Goal: Task Accomplishment & Management: Manage account settings

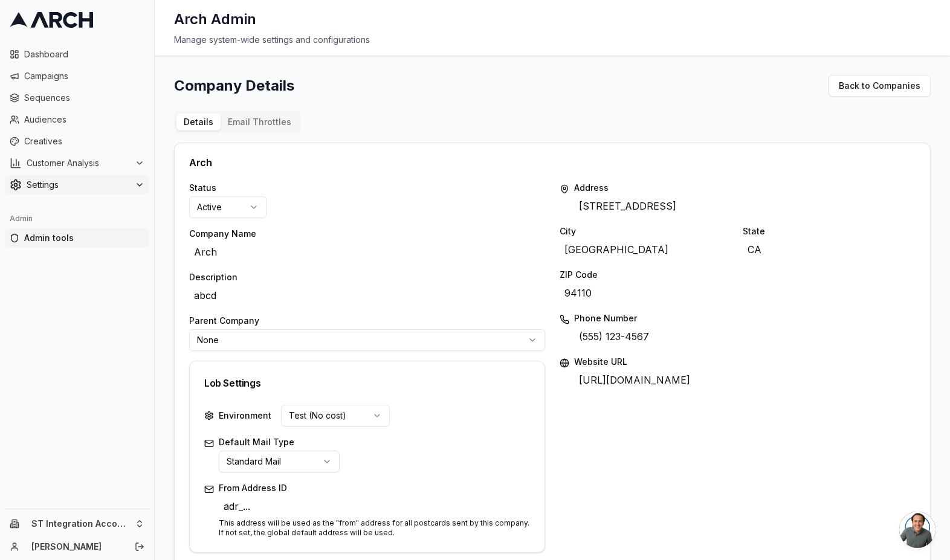
click at [87, 187] on span "Settings" at bounding box center [78, 185] width 103 height 12
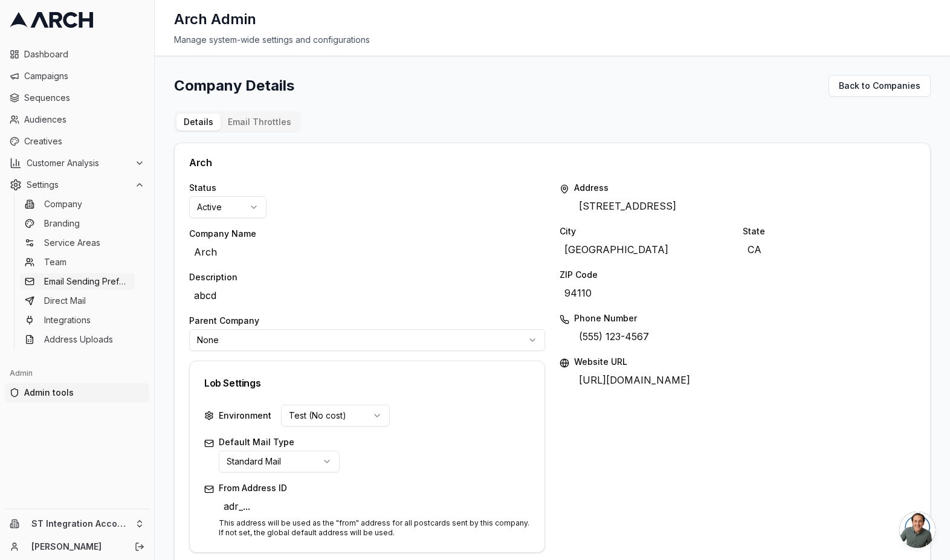
click at [84, 288] on link "Email Sending Preferences" at bounding box center [77, 281] width 115 height 17
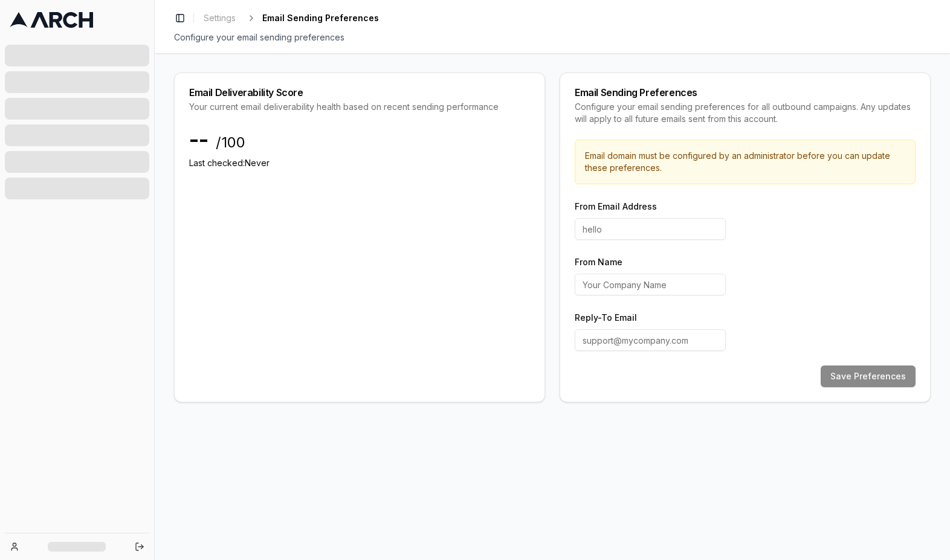
type input "marketing"
type input "Arch"
type input "marketing@home-specialist.com"
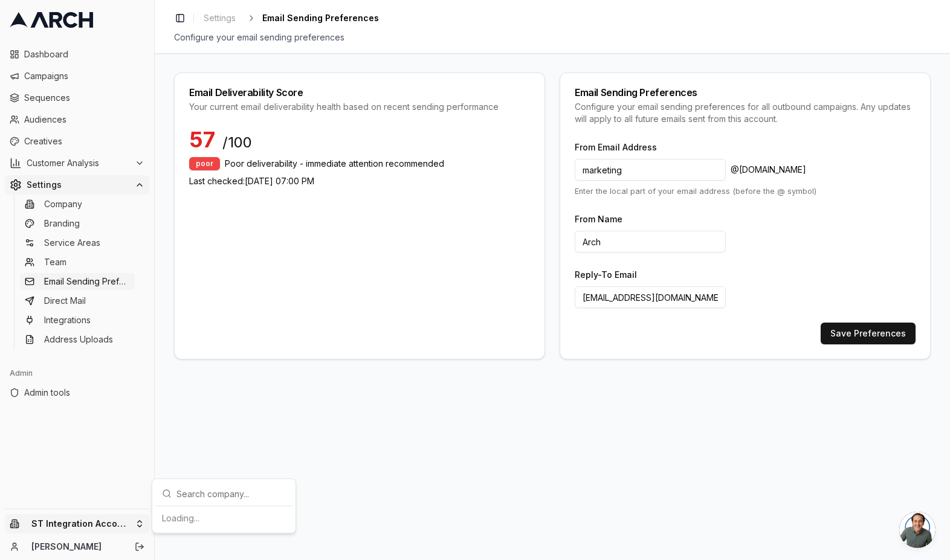
click at [100, 523] on html "Dashboard Campaigns Sequences Audiences Creatives Customer Analysis Settings Co…" at bounding box center [475, 280] width 950 height 560
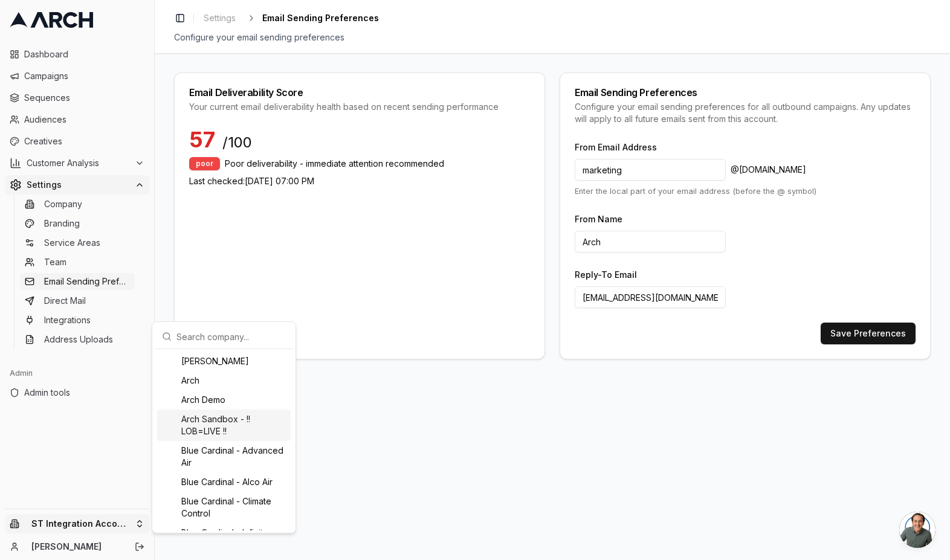
click at [403, 421] on html "Dashboard Campaigns Sequences Audiences Creatives Customer Analysis Settings Co…" at bounding box center [475, 280] width 950 height 560
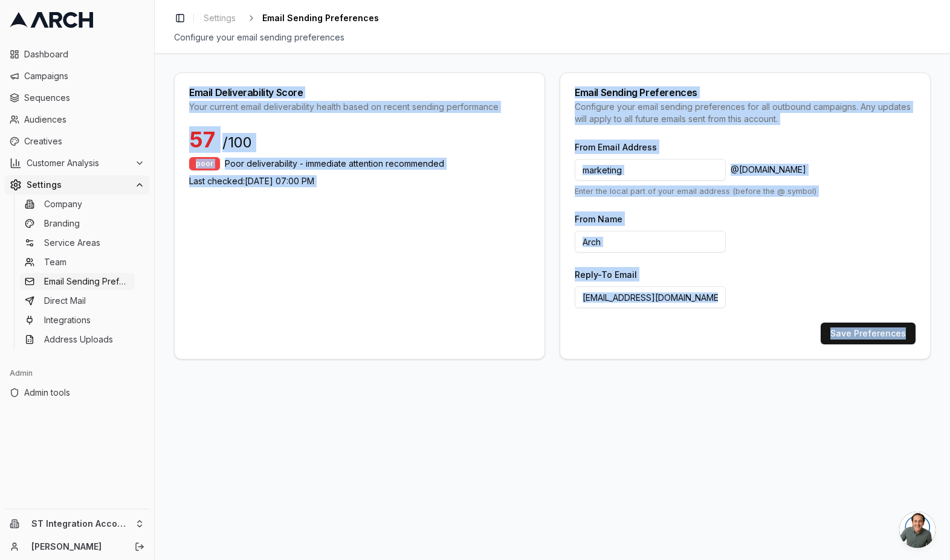
drag, startPoint x: 188, startPoint y: 90, endPoint x: 852, endPoint y: 419, distance: 741.4
click at [852, 419] on div "Email Deliverability Score Your current email deliverability health based on re…" at bounding box center [552, 306] width 795 height 507
click at [362, 100] on div "Email Deliverability Score Your current email deliverability health based on re…" at bounding box center [360, 100] width 370 height 54
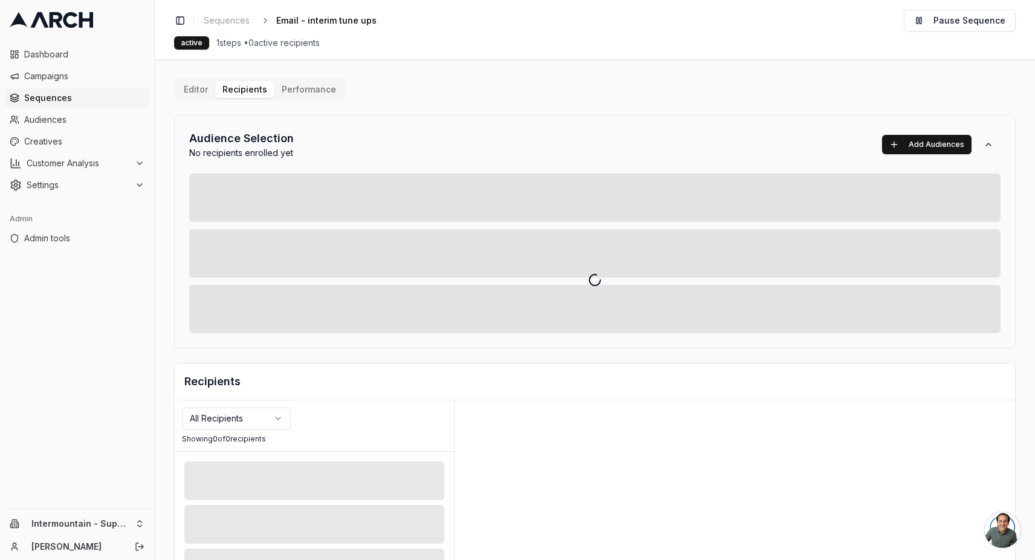
click at [231, 23] on div at bounding box center [595, 280] width 880 height 560
click at [222, 19] on div at bounding box center [595, 280] width 880 height 560
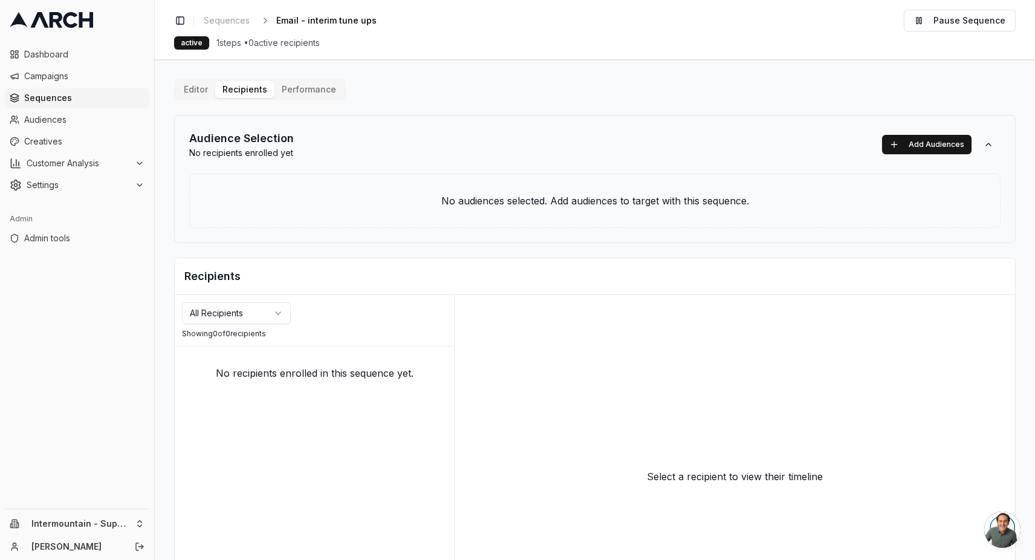
click at [222, 19] on span "Sequences" at bounding box center [227, 21] width 46 height 12
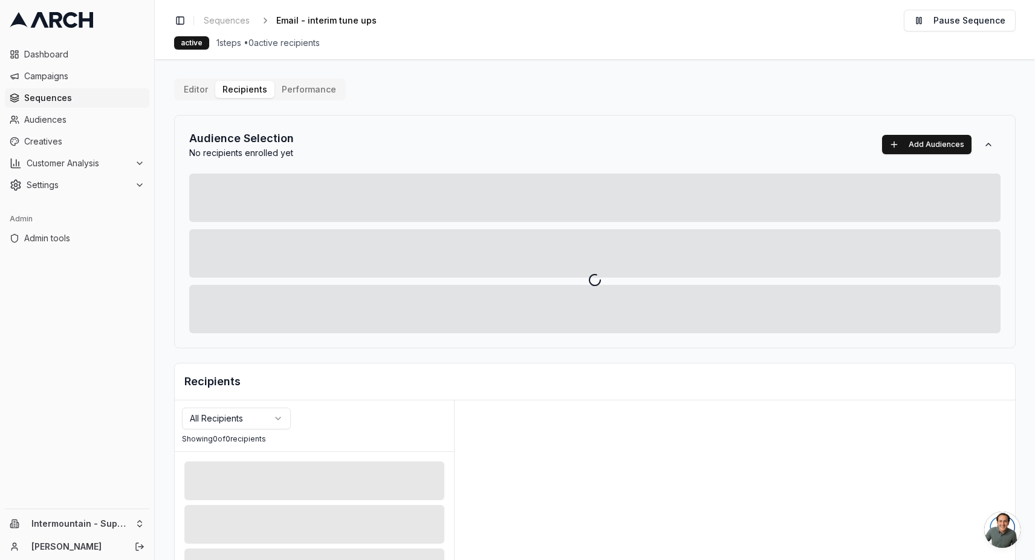
click at [230, 18] on div at bounding box center [595, 280] width 880 height 560
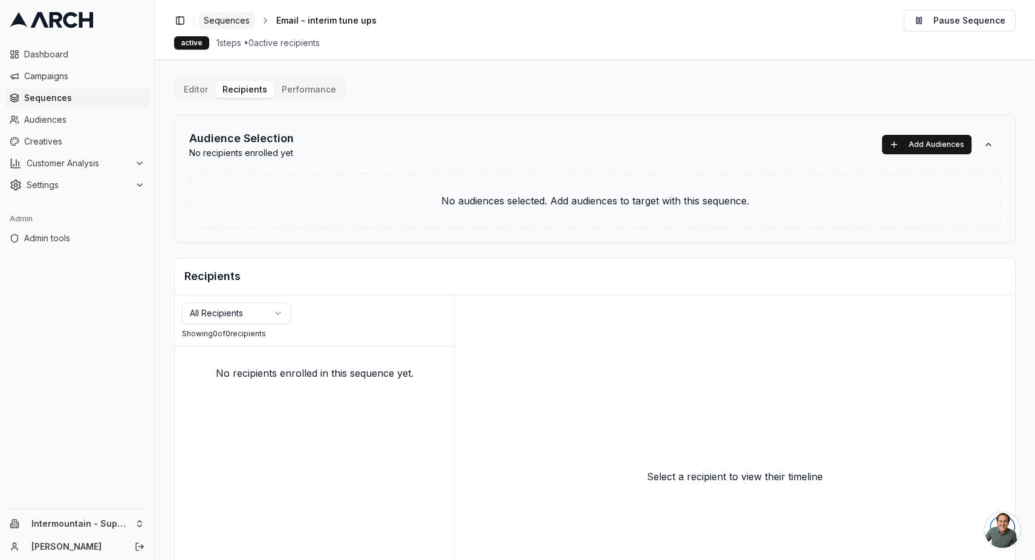
click at [233, 17] on span "Sequences" at bounding box center [227, 21] width 46 height 12
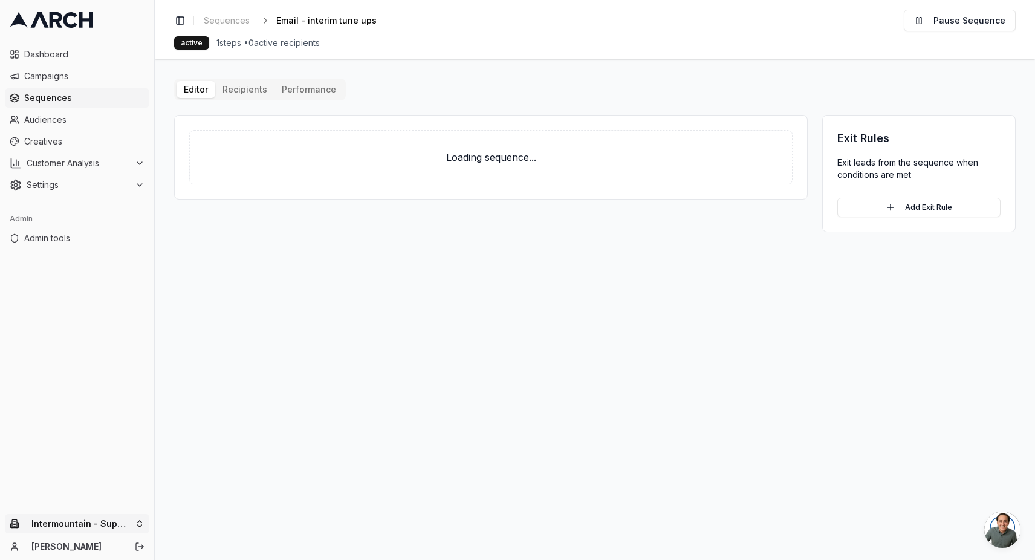
click at [138, 527] on html "Dashboard Campaigns Sequences Audiences Creatives Customer Analysis Settings Ad…" at bounding box center [517, 280] width 1035 height 560
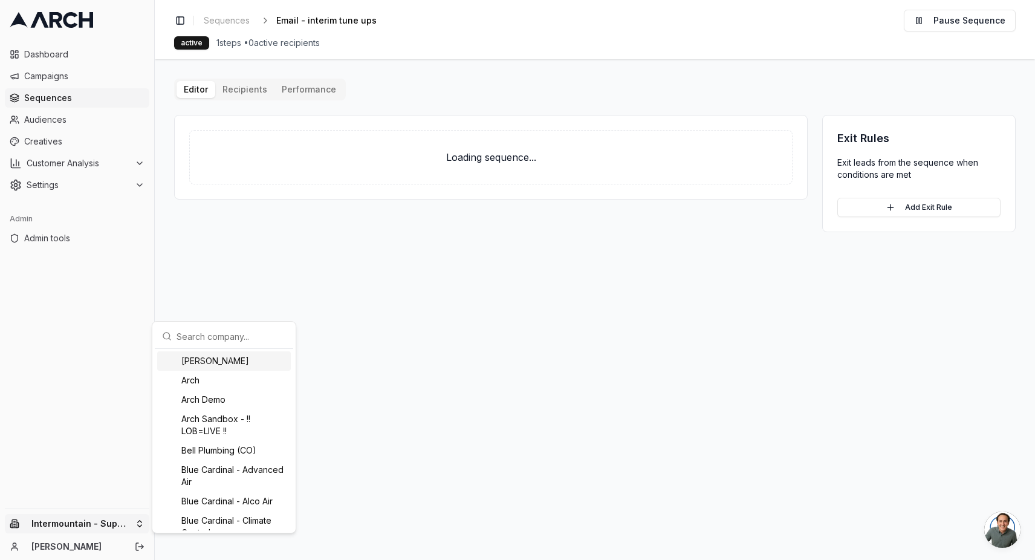
click at [234, 344] on input "text" at bounding box center [230, 336] width 109 height 24
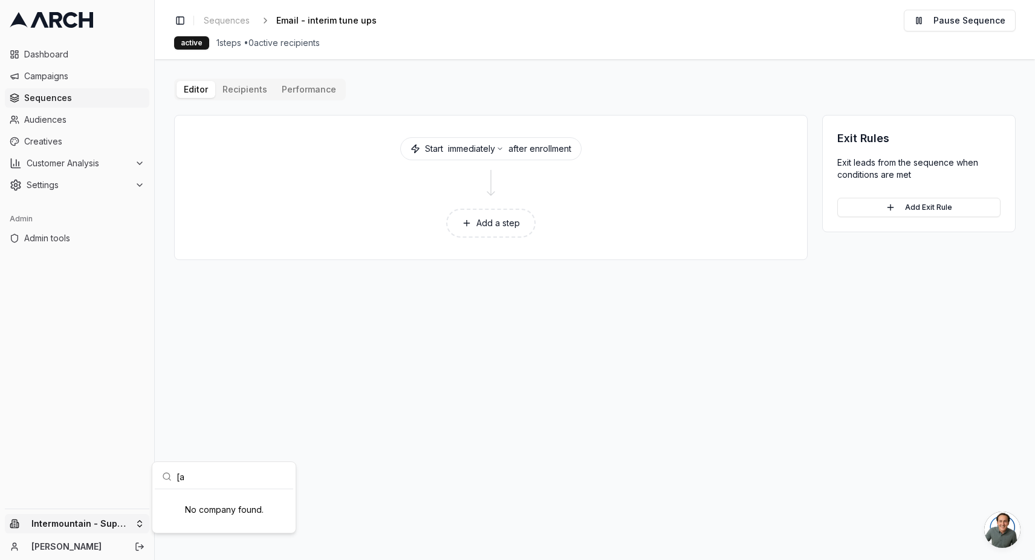
type input "["
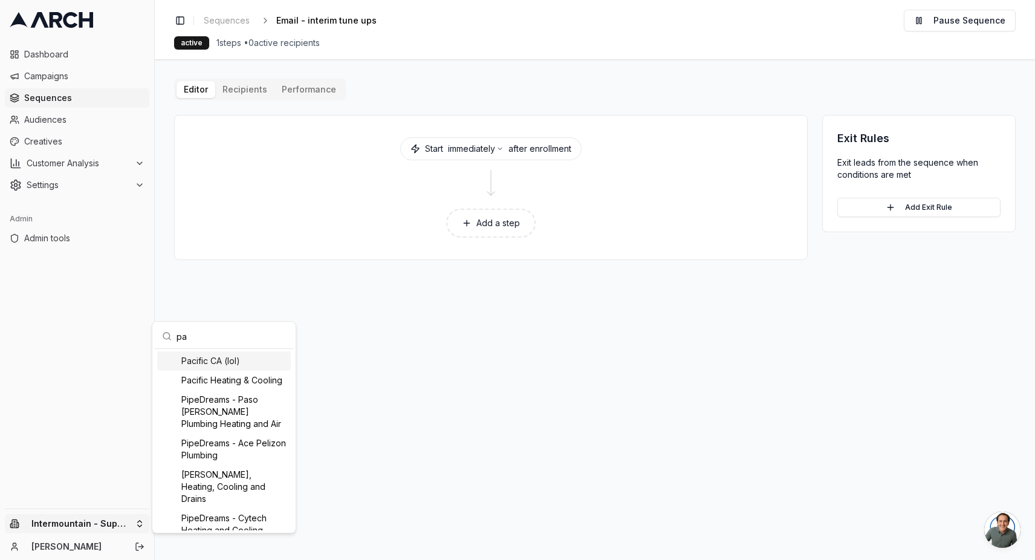
type input "pac"
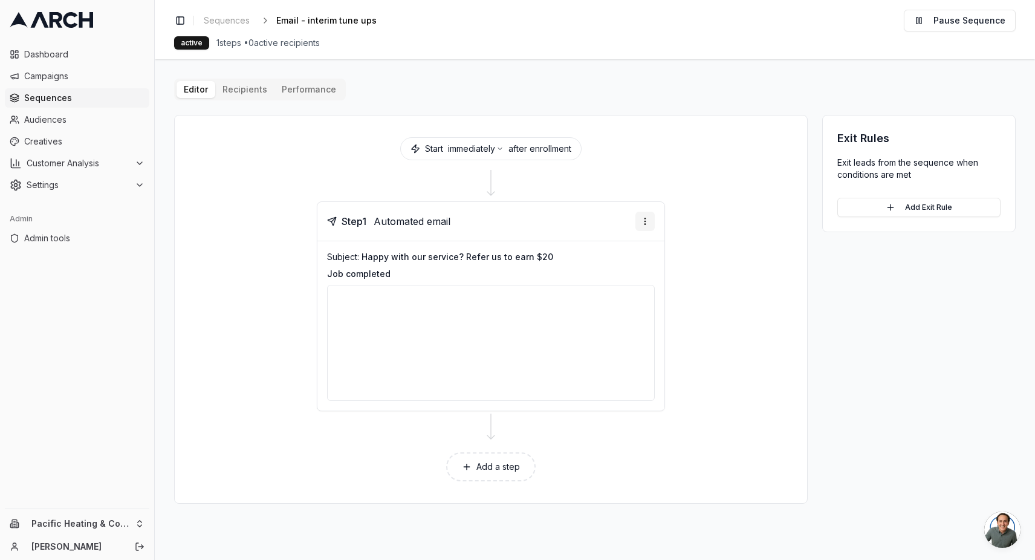
click at [648, 219] on html "Dashboard Campaigns Sequences Audiences Creatives Customer Analysis Settings Ad…" at bounding box center [517, 280] width 1035 height 560
click at [616, 242] on div "Edit step" at bounding box center [608, 245] width 89 height 19
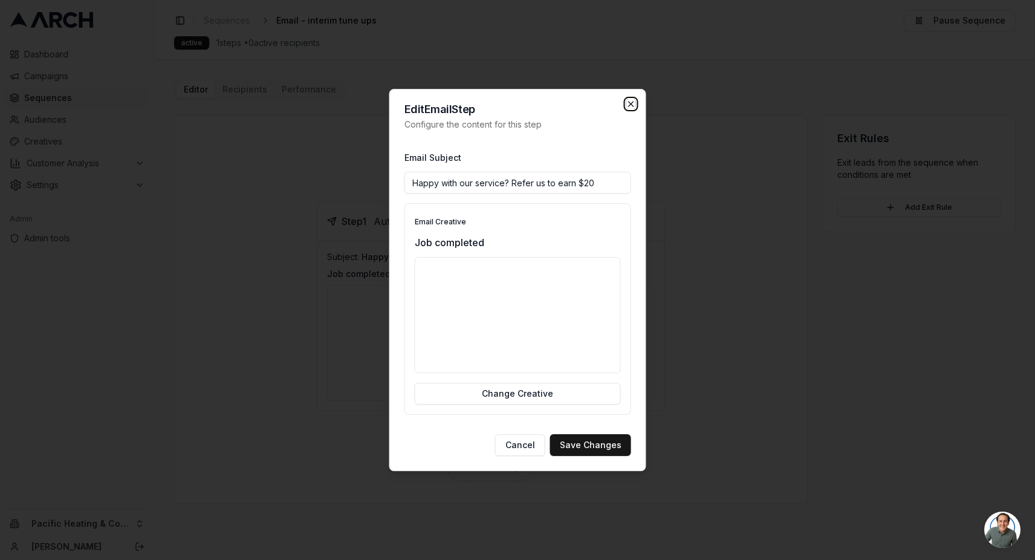
click at [627, 105] on icon "button" at bounding box center [631, 104] width 10 height 10
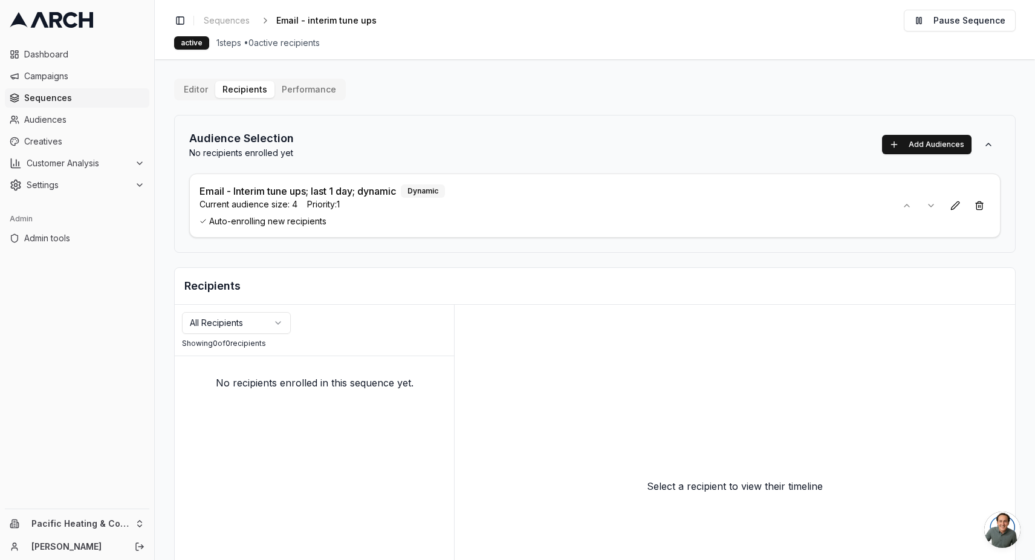
click at [289, 195] on p "Email - Interim tune ups; last 1 day; dynamic" at bounding box center [297, 191] width 196 height 15
click at [389, 192] on p "Email - Interim tune ups; last 1 day; dynamic" at bounding box center [297, 191] width 196 height 15
click at [51, 123] on span "Audiences" at bounding box center [84, 120] width 120 height 12
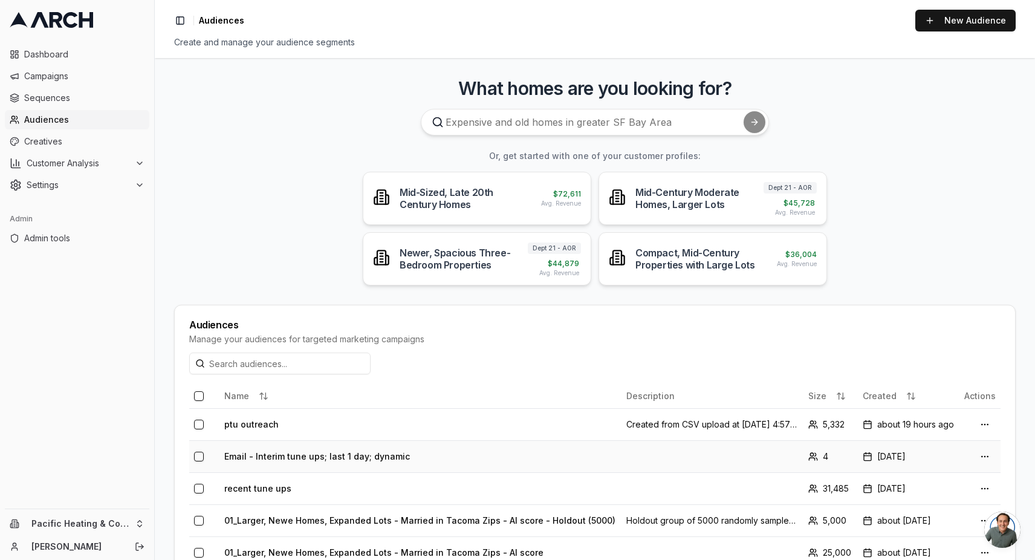
click at [334, 461] on td "Email - Interim tune ups; last 1 day; dynamic" at bounding box center [420, 456] width 402 height 32
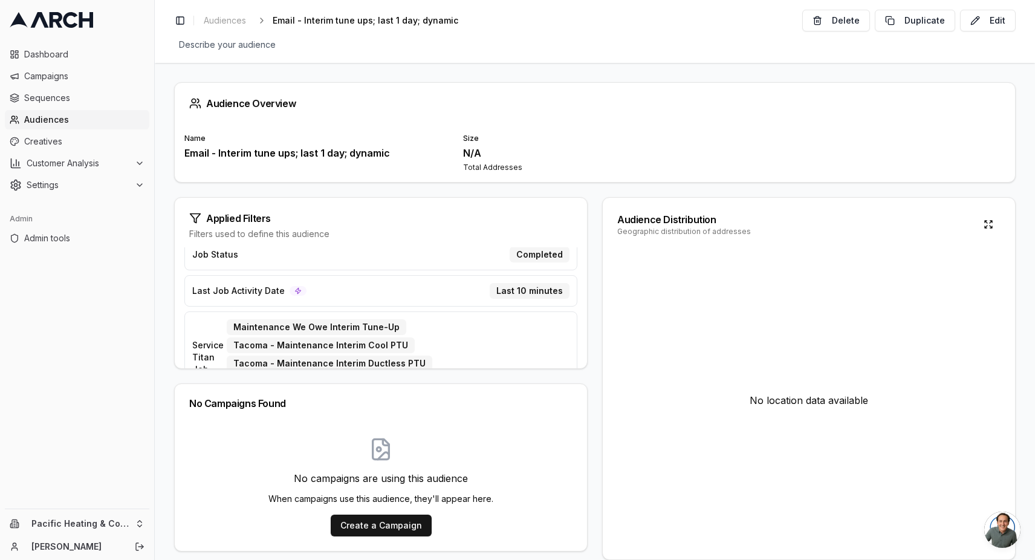
scroll to position [147, 0]
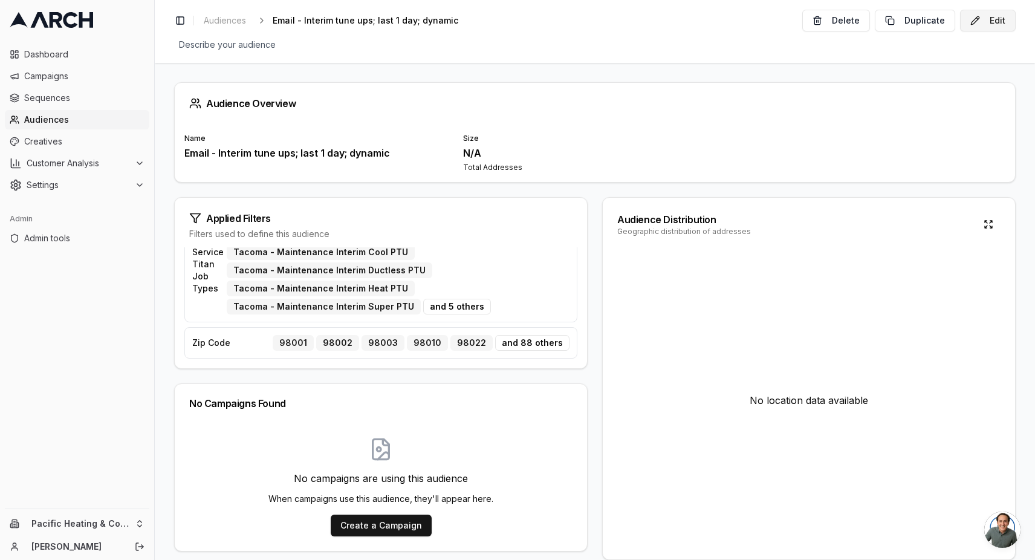
click at [997, 16] on button "Edit" at bounding box center [988, 21] width 56 height 22
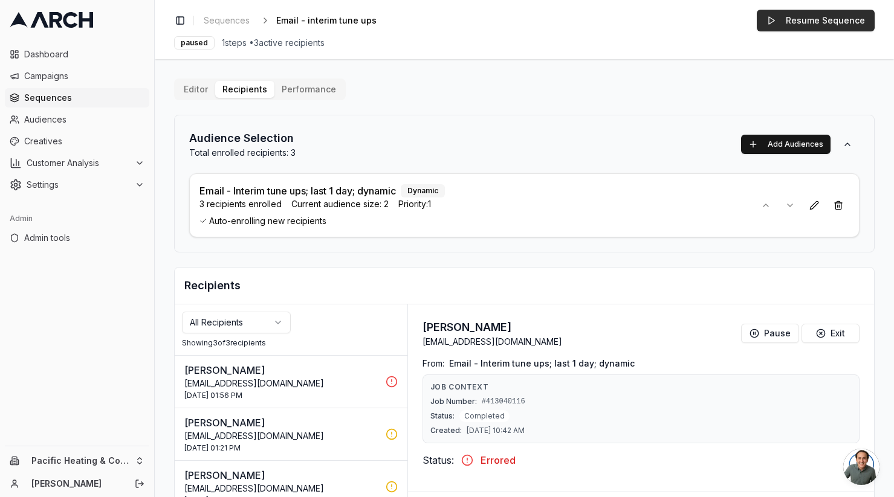
click at [822, 18] on button "Resume Sequence" at bounding box center [816, 21] width 118 height 22
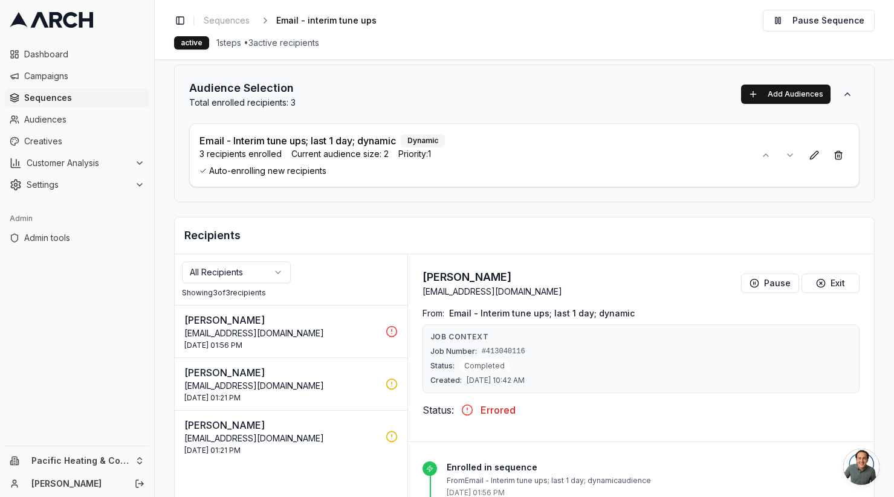
scroll to position [73, 0]
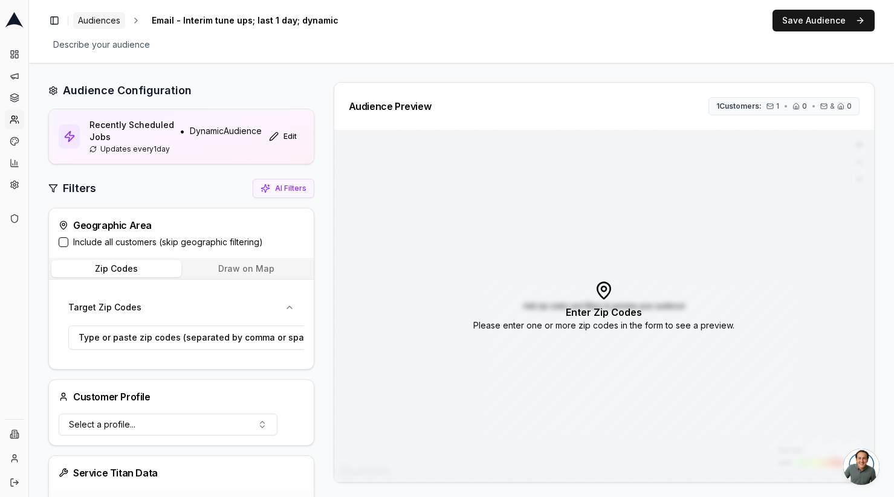
click at [109, 24] on span "Audiences" at bounding box center [99, 21] width 42 height 12
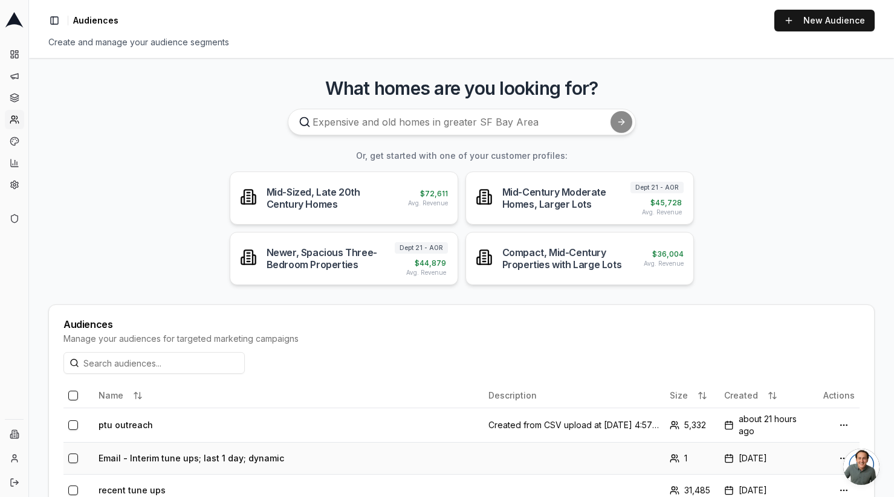
scroll to position [107, 0]
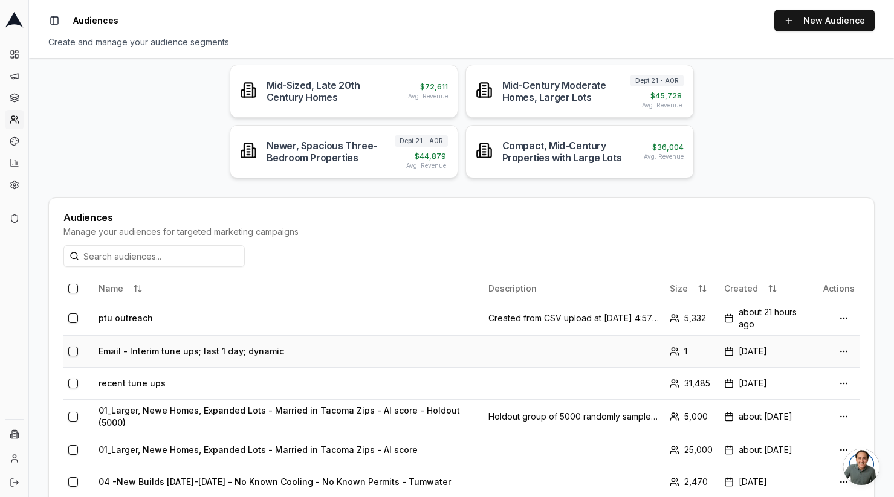
click at [222, 350] on td "Email - Interim tune ups; last 1 day; dynamic" at bounding box center [289, 351] width 390 height 32
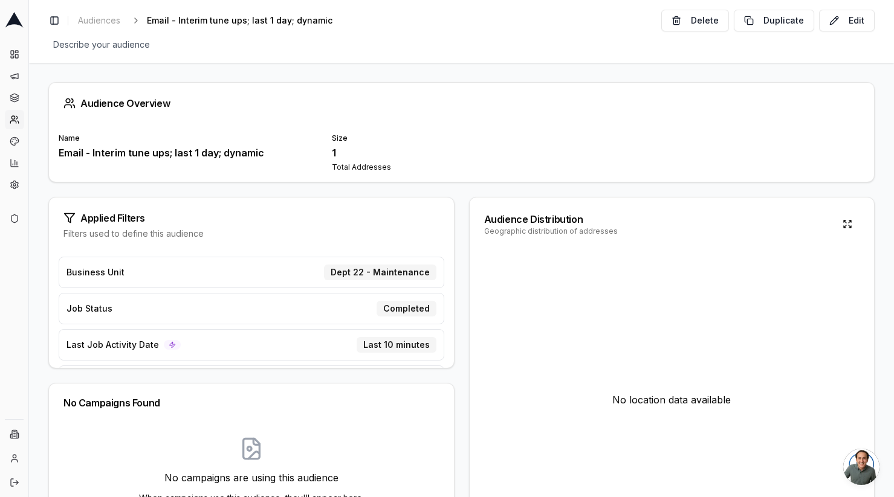
click at [488, 79] on div "Audience Overview Name Email - Interim tune ups; last 1 day; dynamic Size 1 Tot…" at bounding box center [461, 280] width 865 height 435
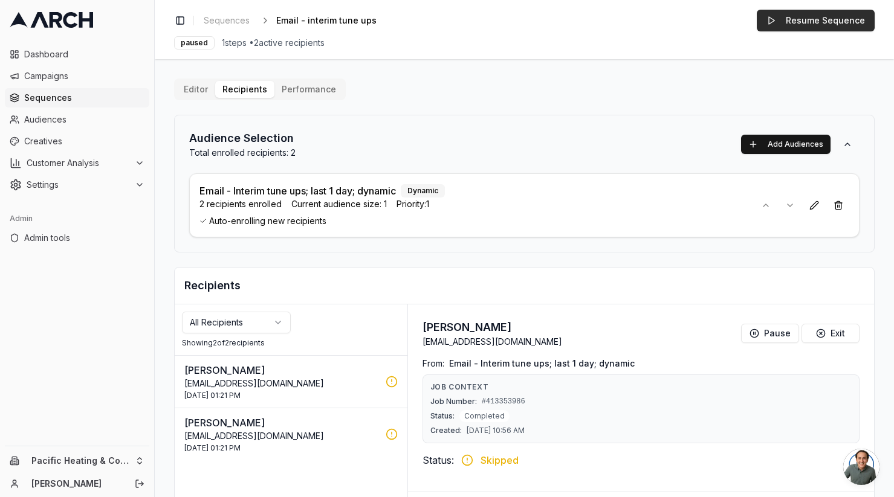
click at [801, 18] on button "Resume Sequence" at bounding box center [816, 21] width 118 height 22
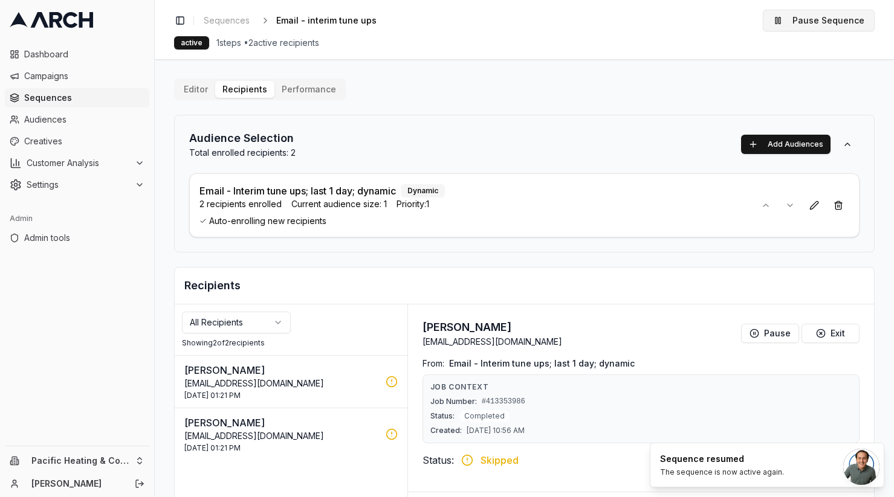
click at [828, 12] on button "Pause Sequence" at bounding box center [819, 21] width 112 height 22
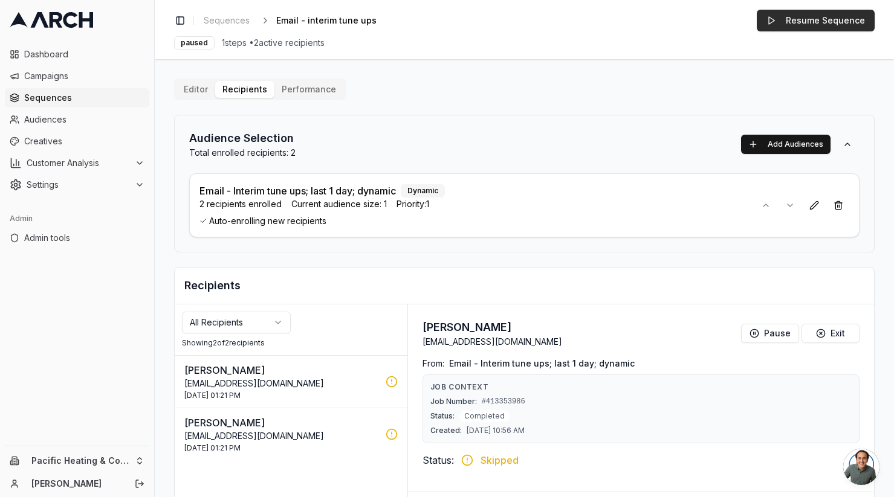
click at [802, 24] on button "Resume Sequence" at bounding box center [816, 21] width 118 height 22
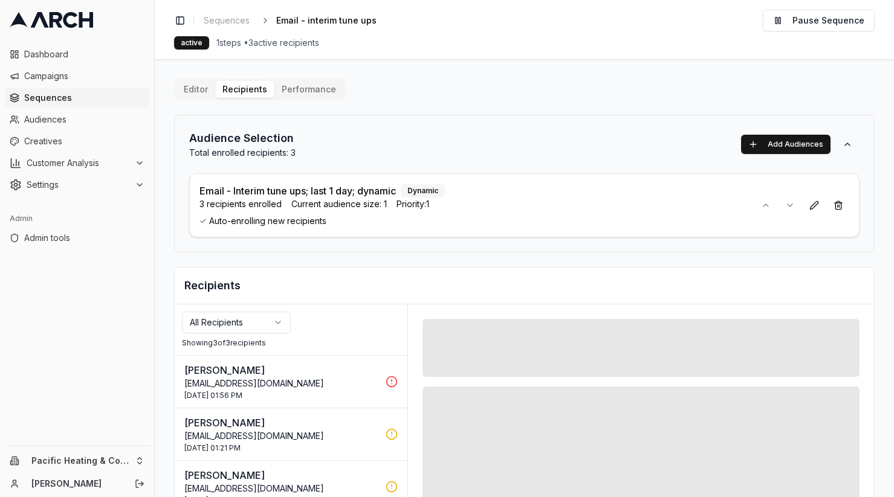
scroll to position [190, 0]
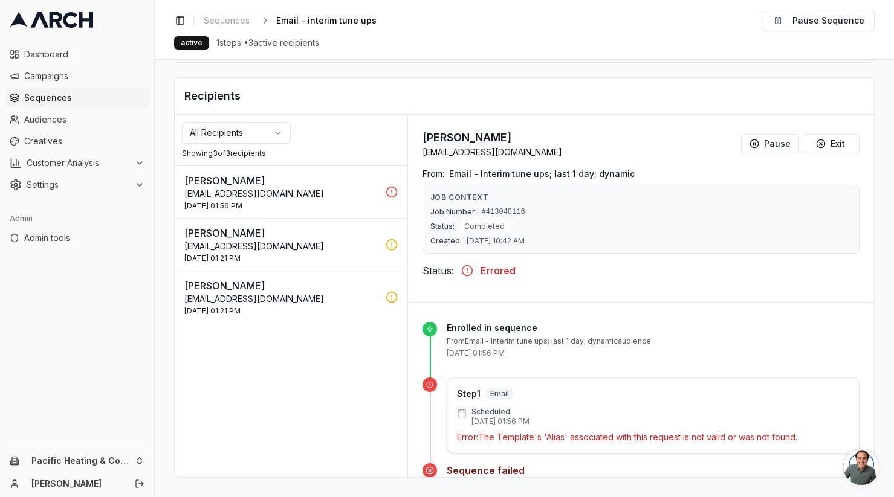
click at [324, 300] on p "[EMAIL_ADDRESS][DOMAIN_NAME]" at bounding box center [281, 299] width 194 height 12
click at [341, 238] on p "[PERSON_NAME]" at bounding box center [281, 233] width 194 height 15
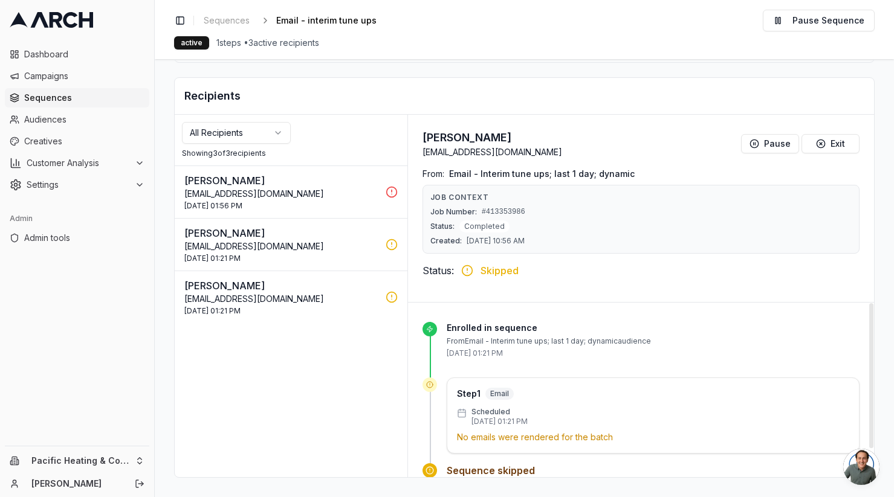
scroll to position [34, 0]
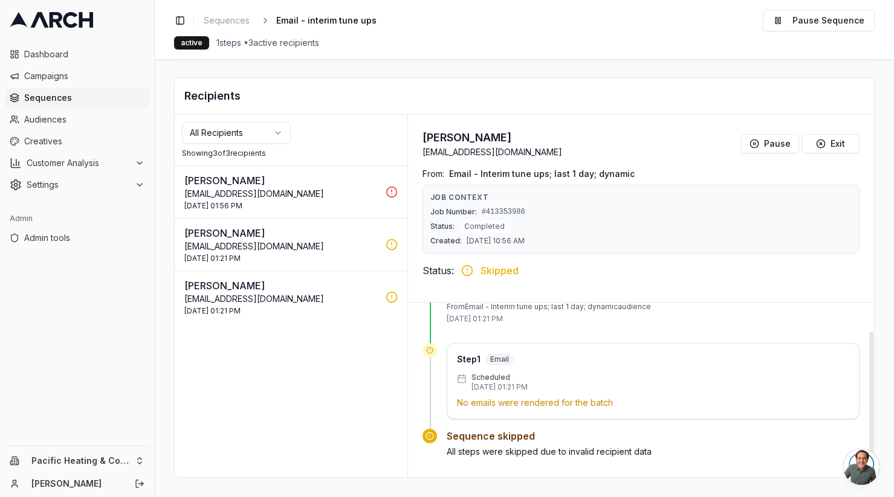
click at [357, 195] on p "[EMAIL_ADDRESS][DOMAIN_NAME]" at bounding box center [281, 194] width 194 height 12
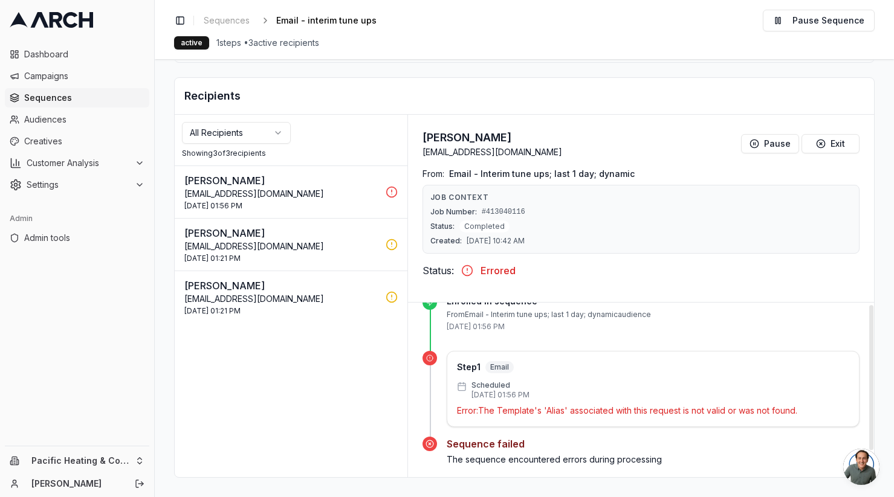
scroll to position [0, 0]
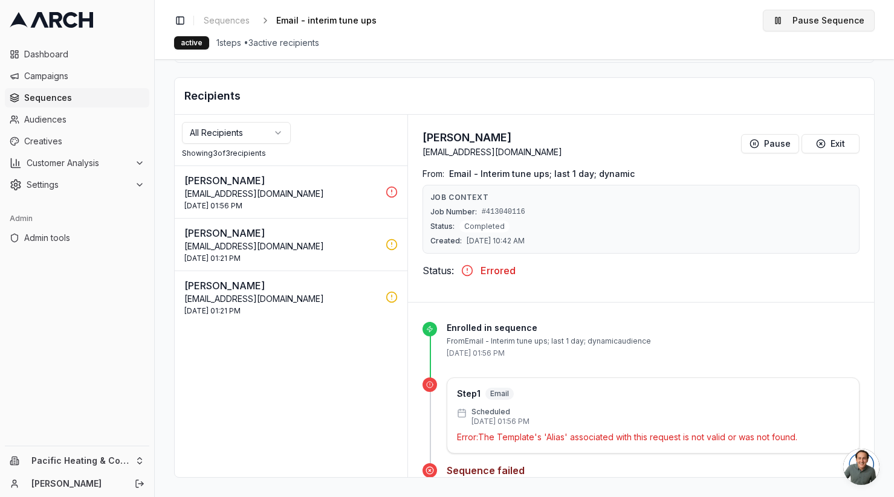
click at [813, 26] on button "Pause Sequence" at bounding box center [819, 21] width 112 height 22
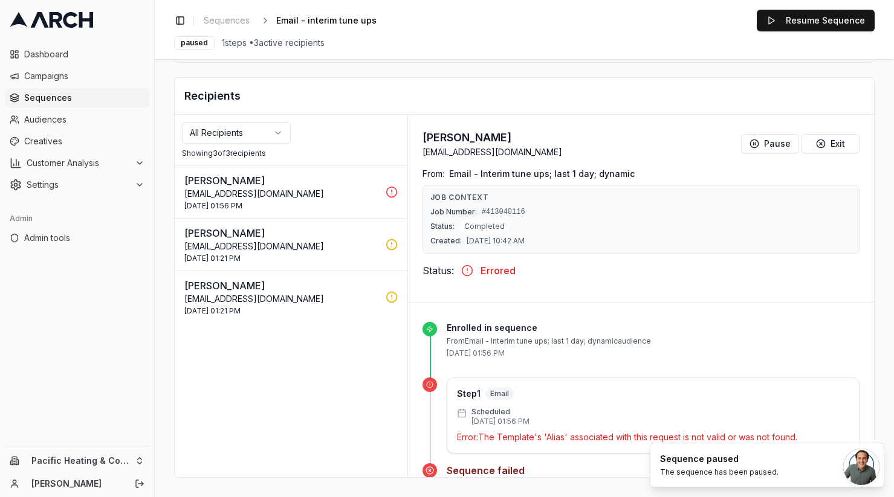
click at [308, 194] on p "[EMAIL_ADDRESS][DOMAIN_NAME]" at bounding box center [281, 194] width 194 height 12
drag, startPoint x: 287, startPoint y: 196, endPoint x: 212, endPoint y: 196, distance: 75.5
click at [212, 196] on p "[EMAIL_ADDRESS][DOMAIN_NAME]" at bounding box center [281, 194] width 194 height 12
drag, startPoint x: 186, startPoint y: 195, endPoint x: 286, endPoint y: 195, distance: 100.3
click at [286, 195] on p "[EMAIL_ADDRESS][DOMAIN_NAME]" at bounding box center [281, 194] width 194 height 12
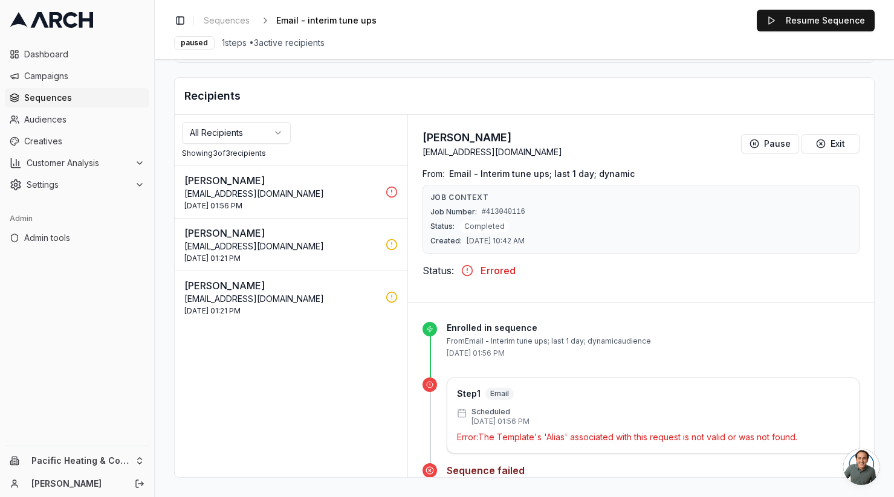
click at [262, 193] on p "[EMAIL_ADDRESS][DOMAIN_NAME]" at bounding box center [281, 194] width 194 height 12
click at [354, 249] on p "[EMAIL_ADDRESS][DOMAIN_NAME]" at bounding box center [281, 247] width 194 height 12
click at [346, 306] on div "[DATE] 01:21 PM" at bounding box center [281, 311] width 194 height 10
click at [340, 247] on p "[EMAIL_ADDRESS][DOMAIN_NAME]" at bounding box center [281, 247] width 194 height 12
click at [349, 188] on p "[EMAIL_ADDRESS][DOMAIN_NAME]" at bounding box center [281, 194] width 194 height 12
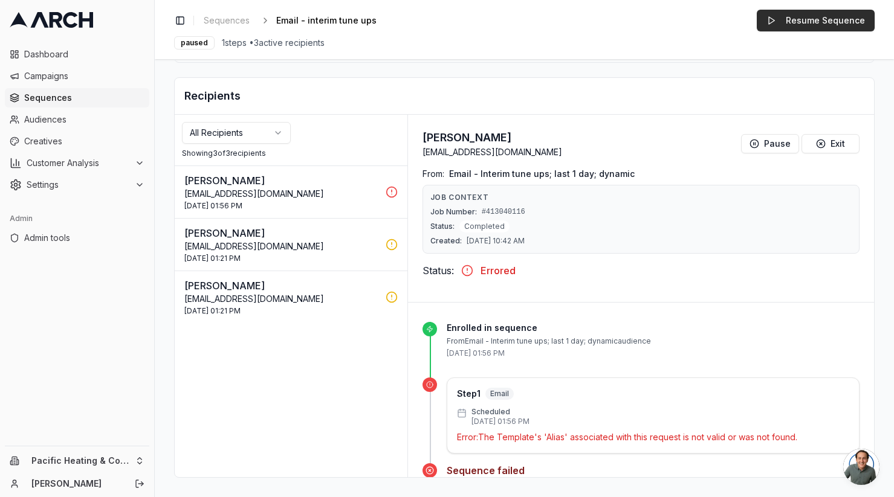
click at [808, 19] on button "Resume Sequence" at bounding box center [816, 21] width 118 height 22
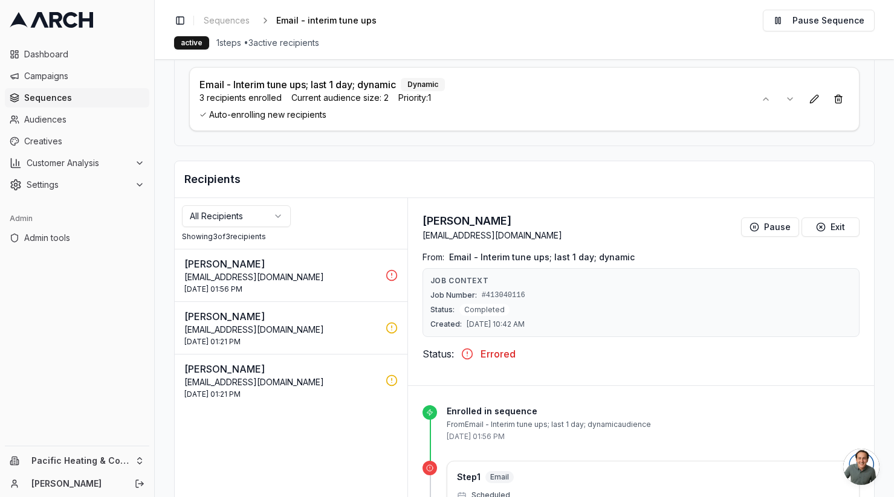
scroll to position [190, 0]
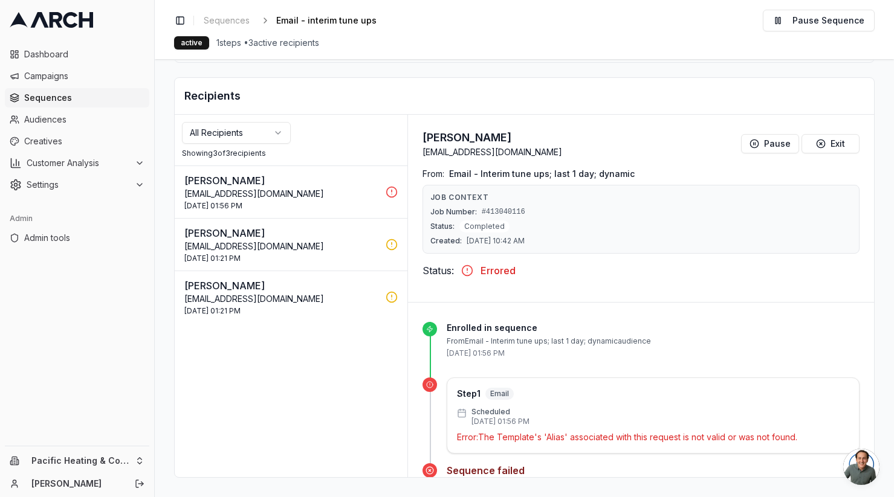
click at [534, 225] on div "Status: Completed" at bounding box center [640, 227] width 421 height 12
click at [489, 213] on span "#413040116" at bounding box center [504, 212] width 44 height 10
click at [793, 22] on button "Pause Sequence" at bounding box center [819, 21] width 112 height 22
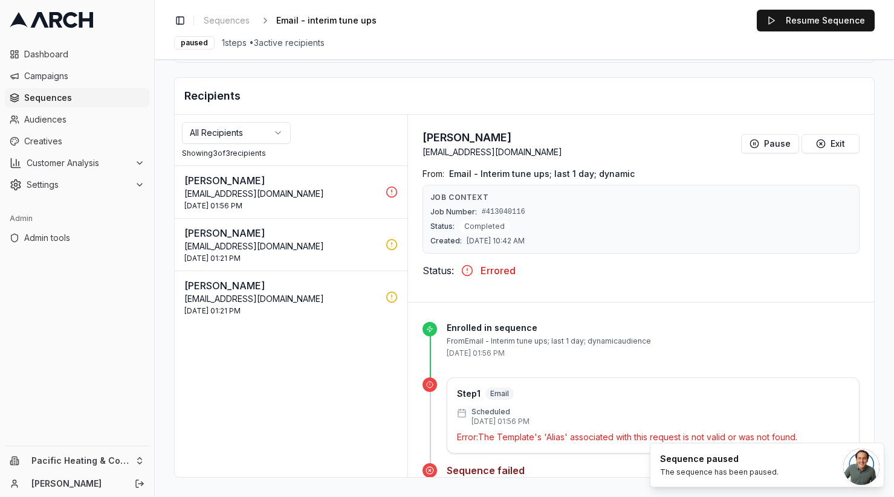
click at [264, 249] on p "[EMAIL_ADDRESS][DOMAIN_NAME]" at bounding box center [281, 247] width 194 height 12
click at [288, 297] on p "[EMAIL_ADDRESS][DOMAIN_NAME]" at bounding box center [281, 299] width 194 height 12
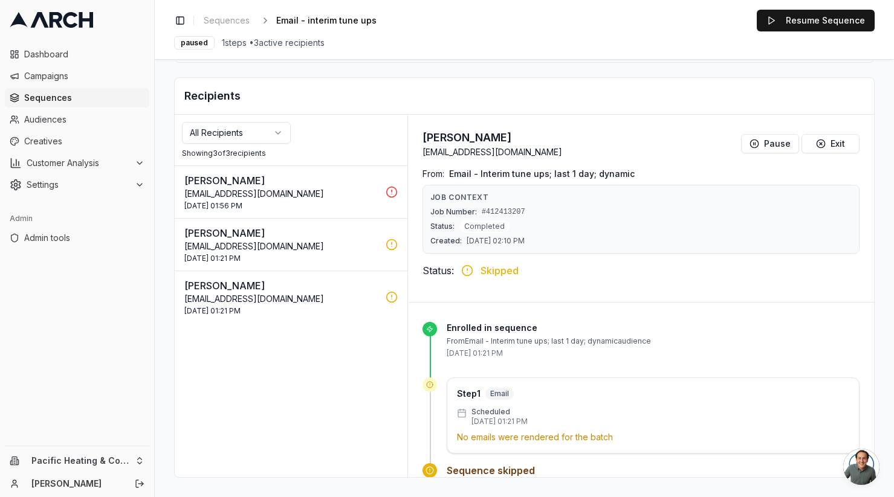
click at [320, 191] on p "[EMAIL_ADDRESS][DOMAIN_NAME]" at bounding box center [281, 194] width 194 height 12
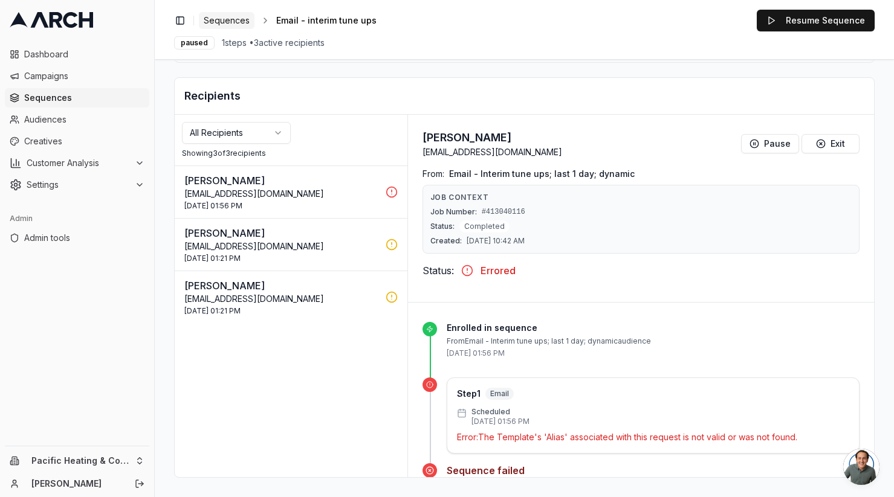
click at [228, 20] on span "Sequences" at bounding box center [227, 21] width 46 height 12
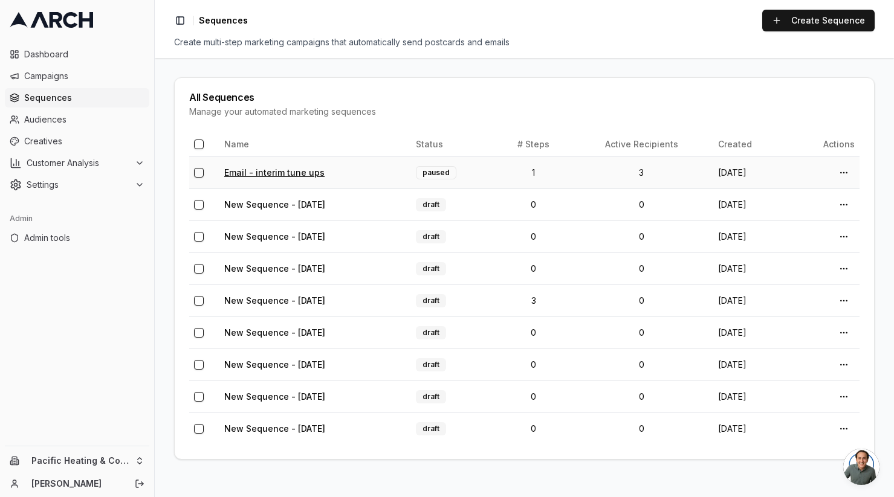
click at [262, 170] on link "Email - interim tune ups" at bounding box center [274, 172] width 100 height 10
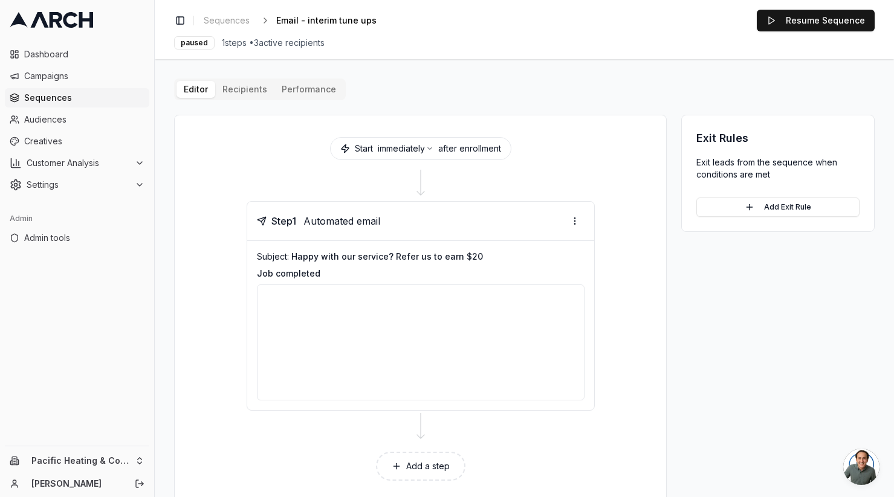
scroll to position [25, 0]
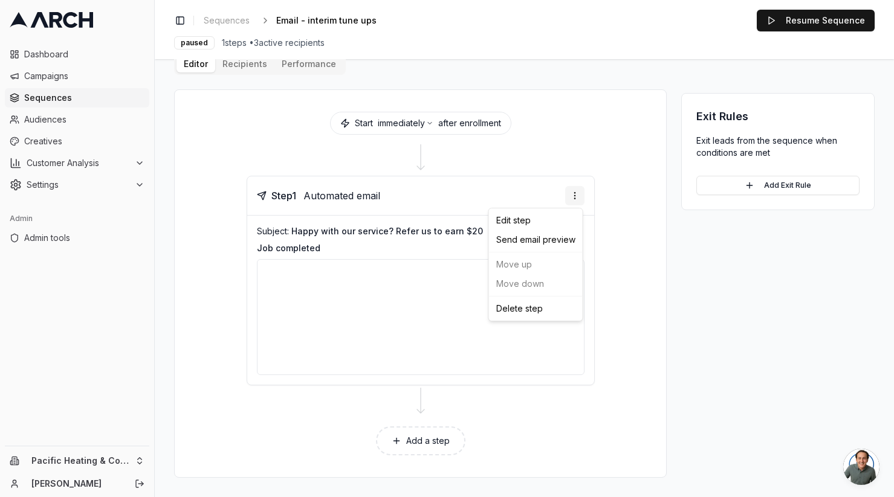
click at [571, 198] on html "Dashboard Campaigns Sequences Audiences Creatives Customer Analysis Settings Ad…" at bounding box center [447, 248] width 894 height 497
click at [552, 239] on div "Send email preview" at bounding box center [535, 239] width 89 height 19
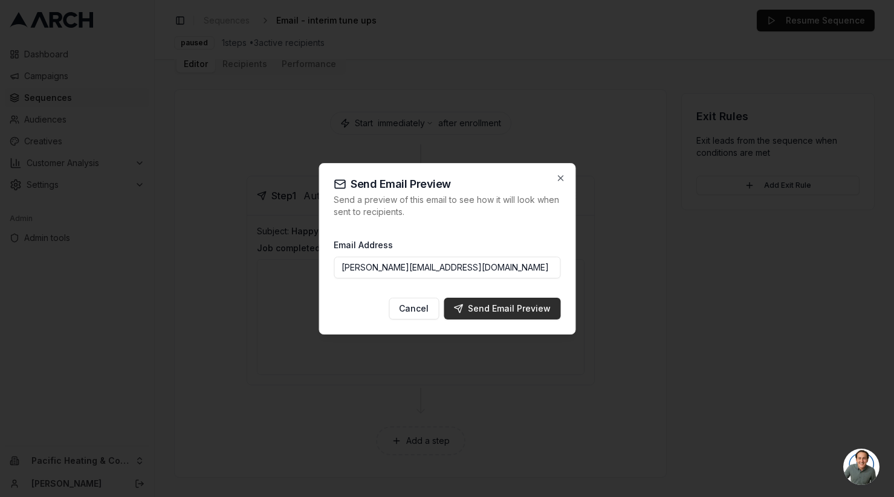
click at [489, 306] on div "Send Email Preview" at bounding box center [501, 309] width 97 height 12
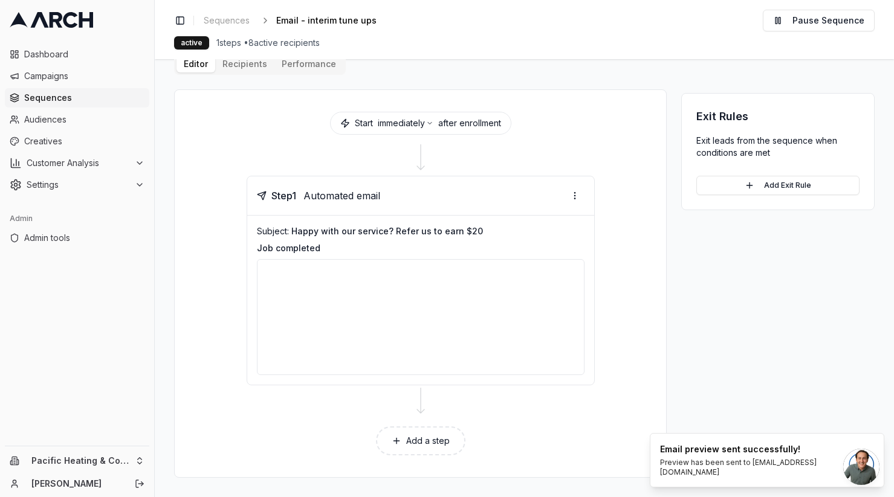
scroll to position [0, 0]
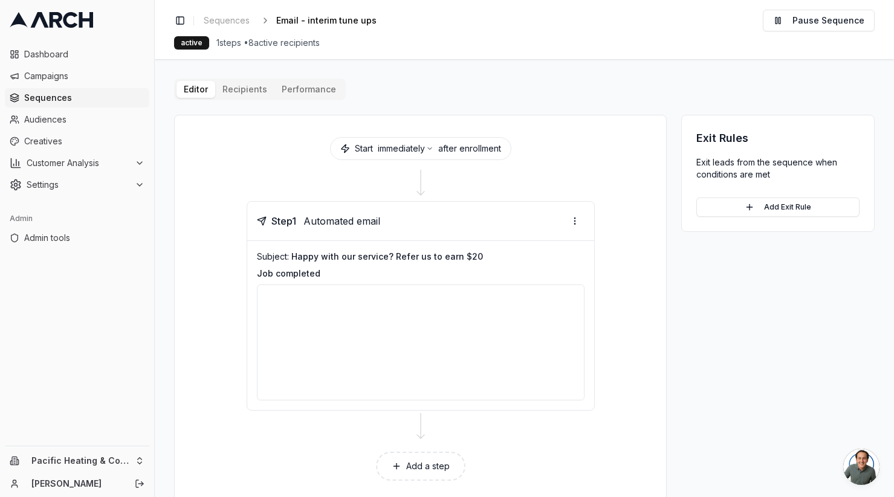
click at [259, 91] on div "Editor Recipients Performance Start immediately after enrollment Step 1 Automat…" at bounding box center [524, 291] width 700 height 425
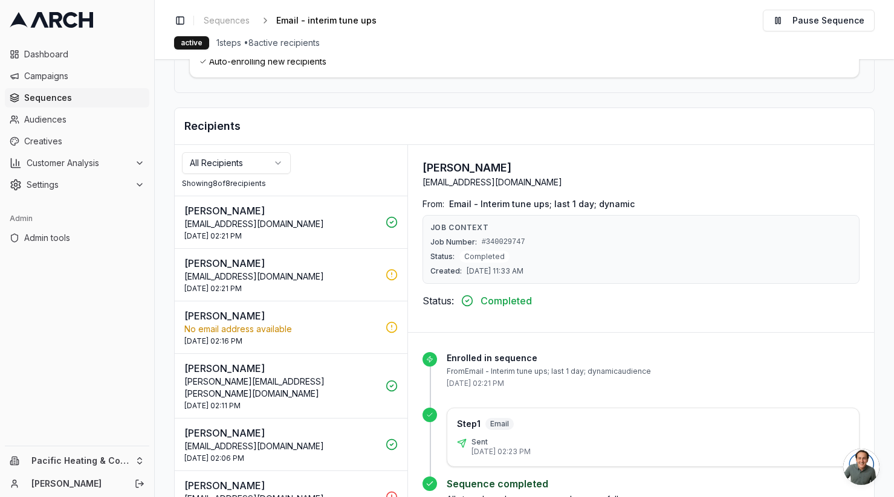
scroll to position [190, 0]
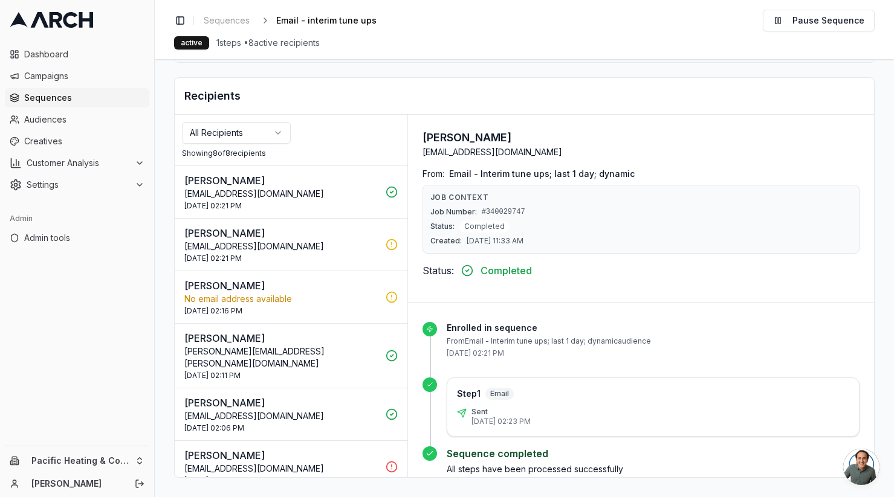
click at [331, 250] on p "[EMAIL_ADDRESS][DOMAIN_NAME]" at bounding box center [281, 247] width 194 height 12
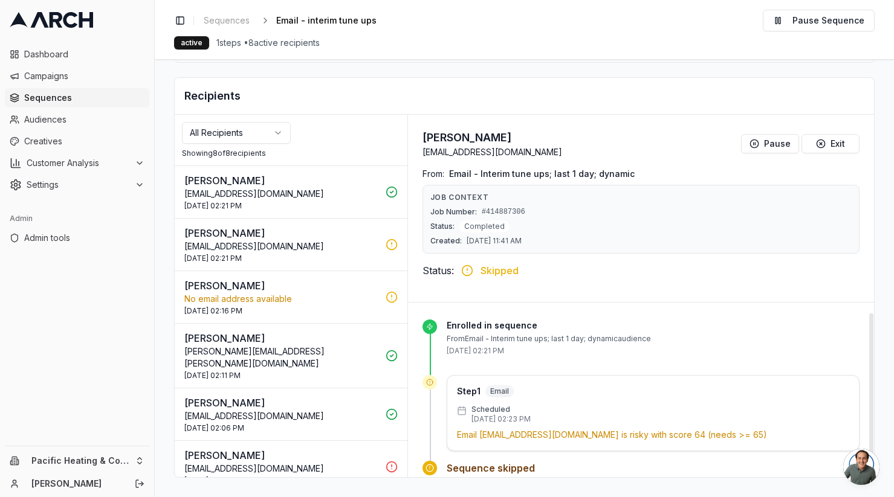
scroll to position [0, 0]
click at [291, 187] on p "[PERSON_NAME]" at bounding box center [281, 180] width 194 height 15
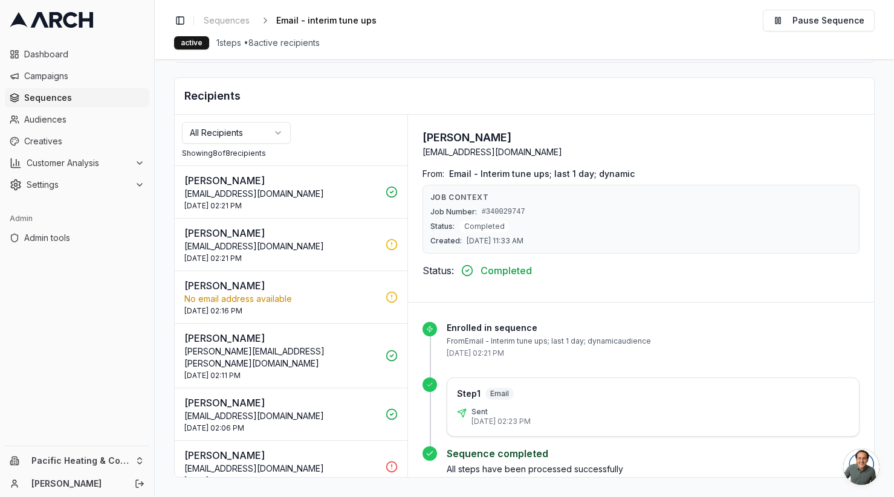
click at [398, 76] on div "Audience Selection Total enrolled recipients: 8 Add Audiences Email - Interim t…" at bounding box center [524, 201] width 700 height 553
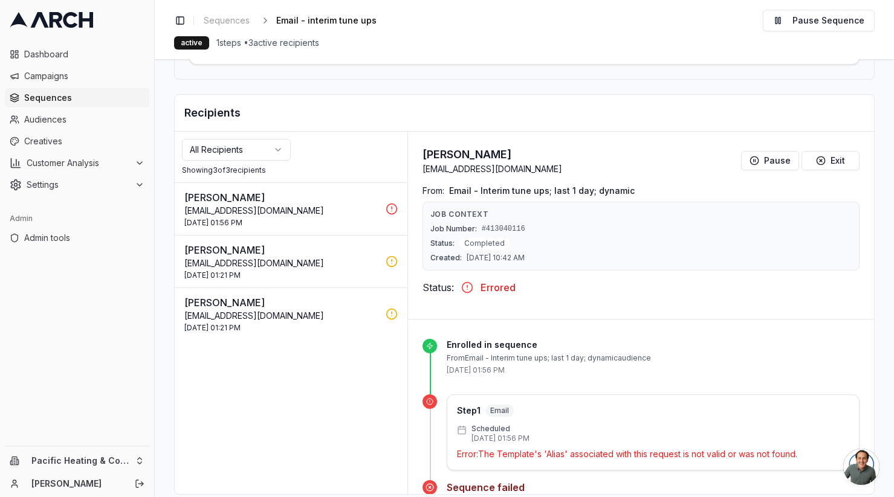
scroll to position [190, 0]
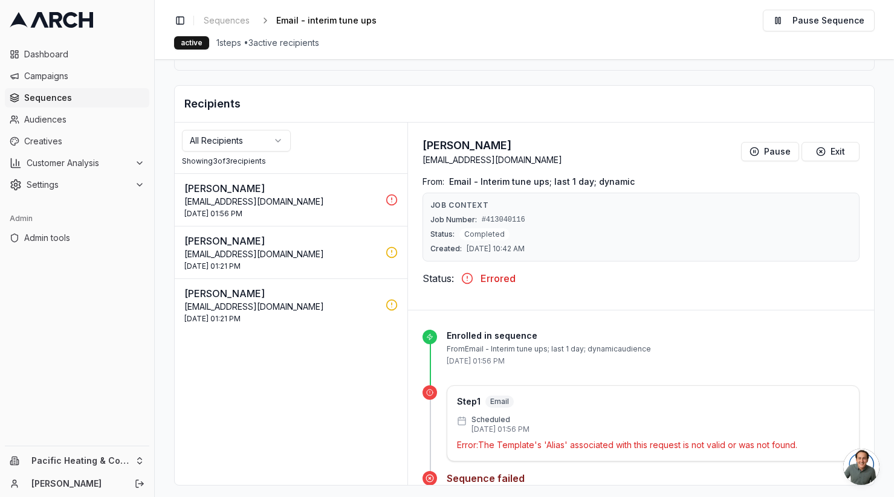
scroll to position [190, 0]
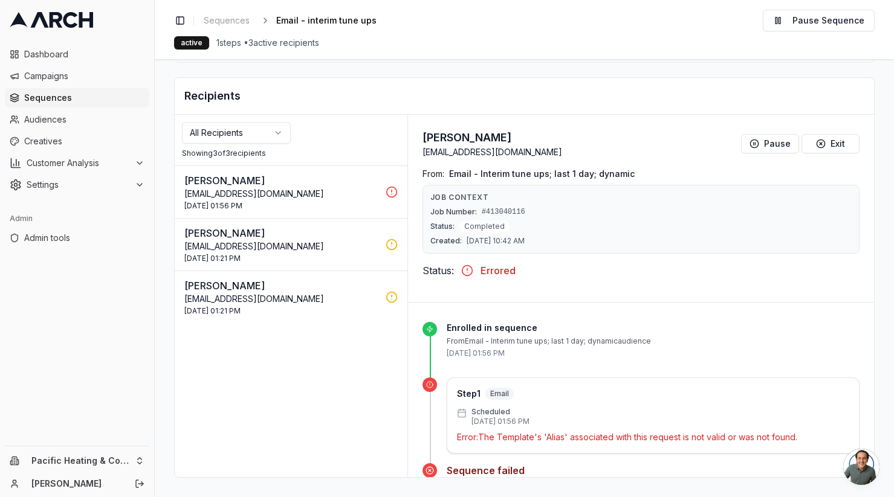
click at [335, 289] on p "[PERSON_NAME]" at bounding box center [281, 286] width 194 height 15
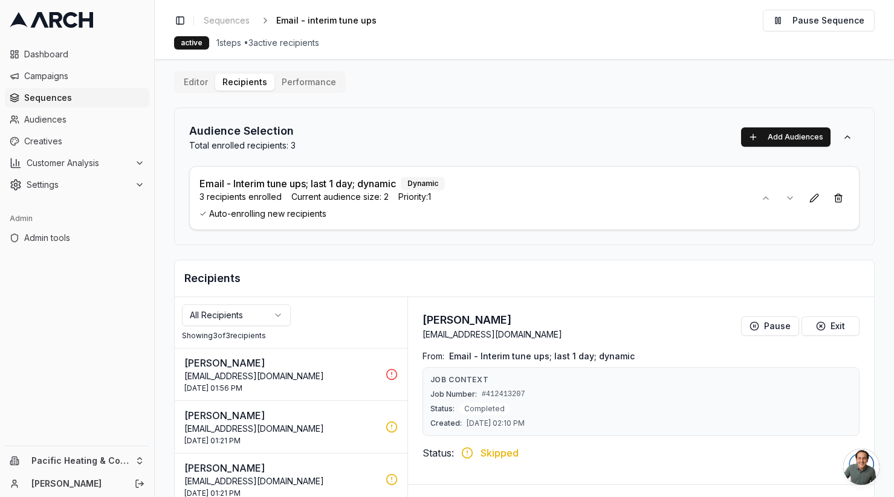
scroll to position [0, 0]
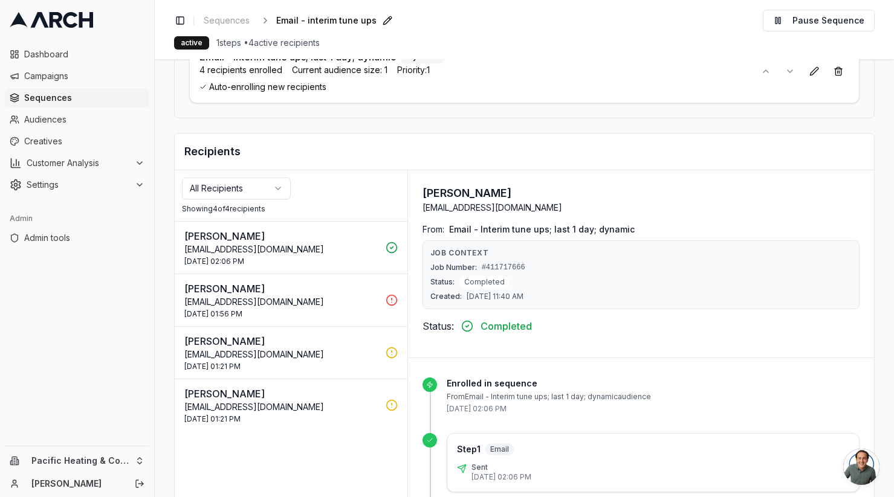
scroll to position [131, 0]
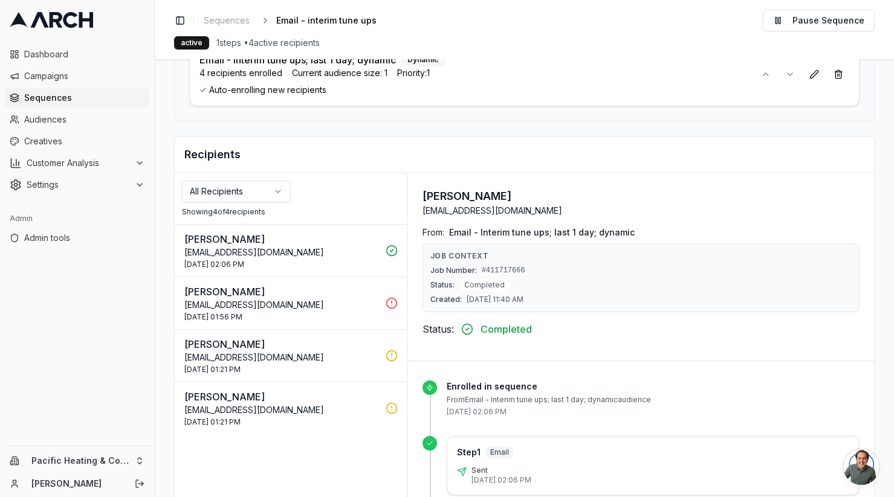
click at [288, 403] on p "[PERSON_NAME]" at bounding box center [281, 397] width 194 height 15
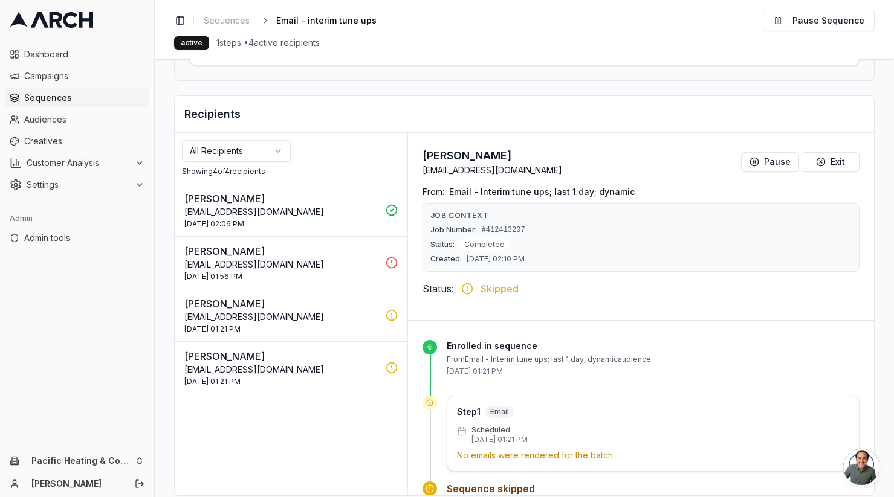
scroll to position [172, 0]
click at [546, 54] on div "Toggle Sidebar Sequences Email - interim tune ups Edit Pause Sequence active 1 …" at bounding box center [524, 29] width 739 height 59
click at [428, 70] on div "Audience Selection Total enrolled recipients: 4 Add Audiences Email - Interim t…" at bounding box center [524, 12] width 700 height 138
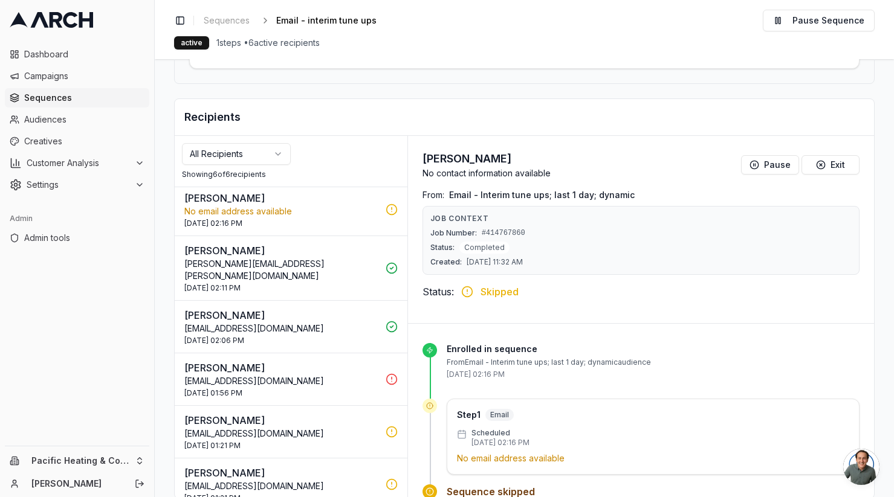
scroll to position [190, 0]
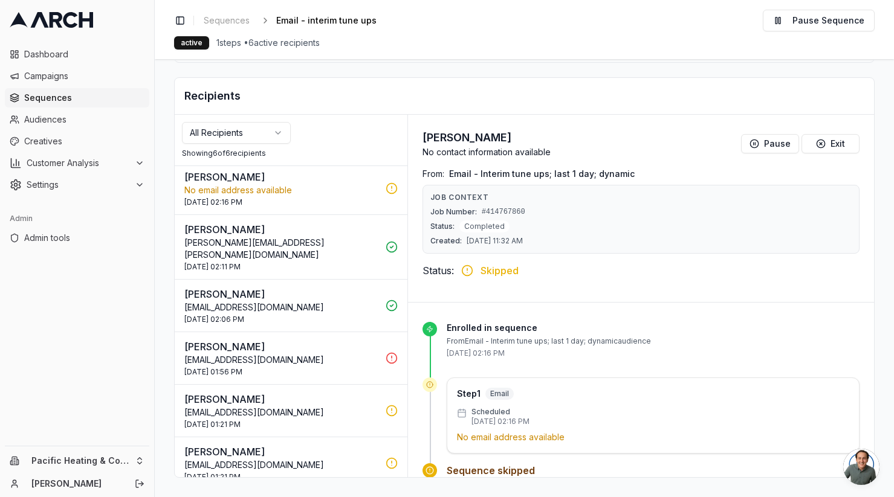
click at [341, 181] on p "[PERSON_NAME]" at bounding box center [281, 177] width 194 height 15
click at [305, 181] on p "[PERSON_NAME]" at bounding box center [281, 177] width 194 height 15
drag, startPoint x: 509, startPoint y: 137, endPoint x: 416, endPoint y: 137, distance: 93.1
click at [416, 137] on div "Richard Manson No contact information available Pause Exit From: Email - Interi…" at bounding box center [641, 209] width 466 height 188
copy h3 "Richard Manson"
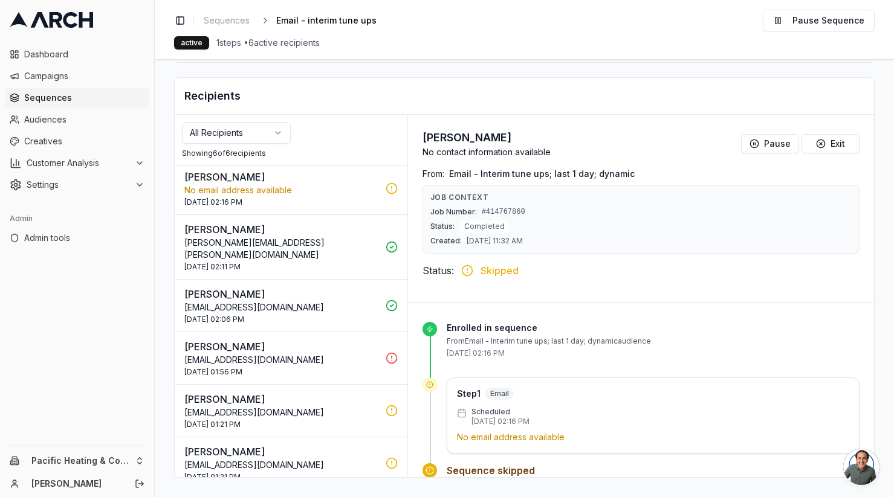
click at [294, 392] on p "[PERSON_NAME]" at bounding box center [281, 399] width 194 height 15
click at [314, 193] on p "No email address available" at bounding box center [281, 190] width 194 height 12
drag, startPoint x: 422, startPoint y: 139, endPoint x: 503, endPoint y: 139, distance: 80.4
click at [503, 139] on h3 "[PERSON_NAME]" at bounding box center [486, 137] width 128 height 17
copy h3 "[PERSON_NAME]"
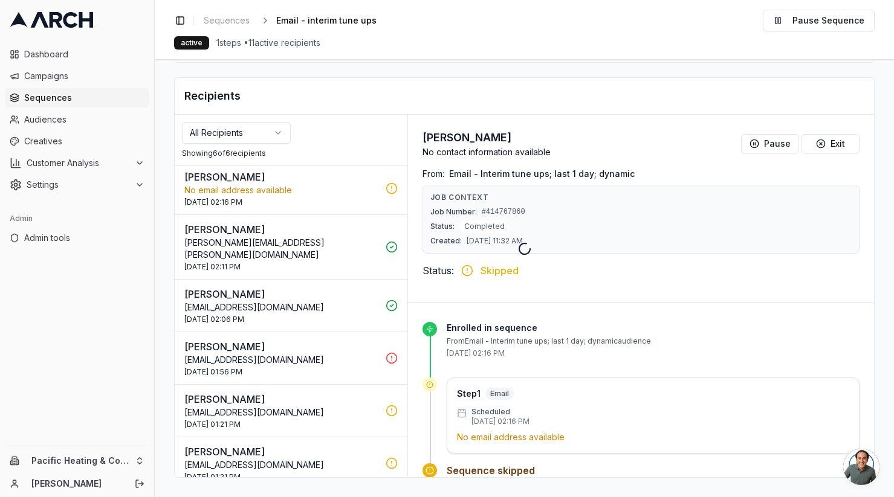
scroll to position [277, 0]
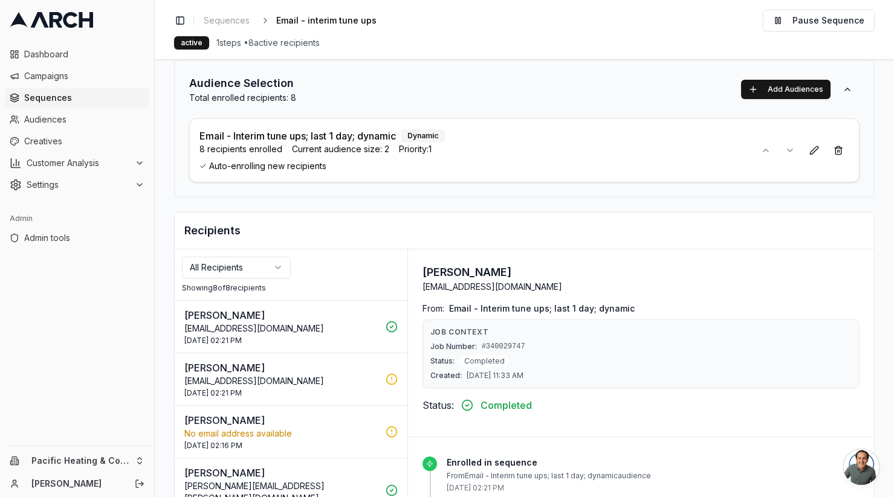
scroll to position [23, 0]
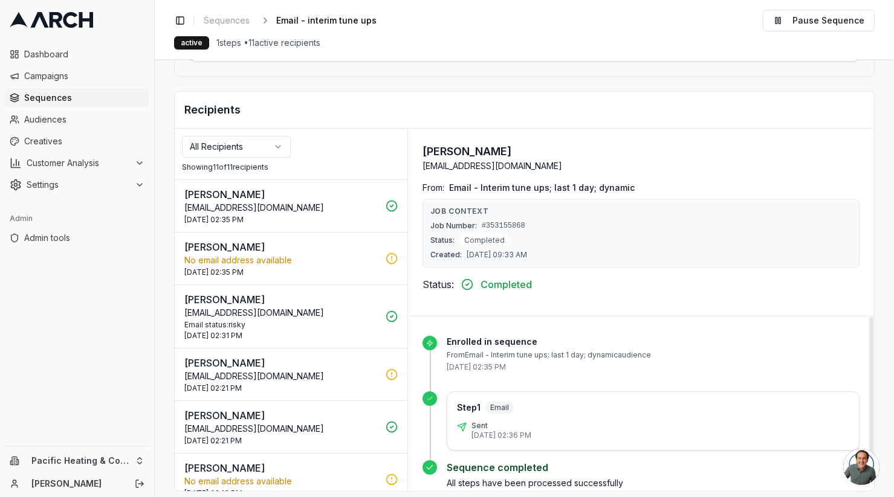
scroll to position [190, 0]
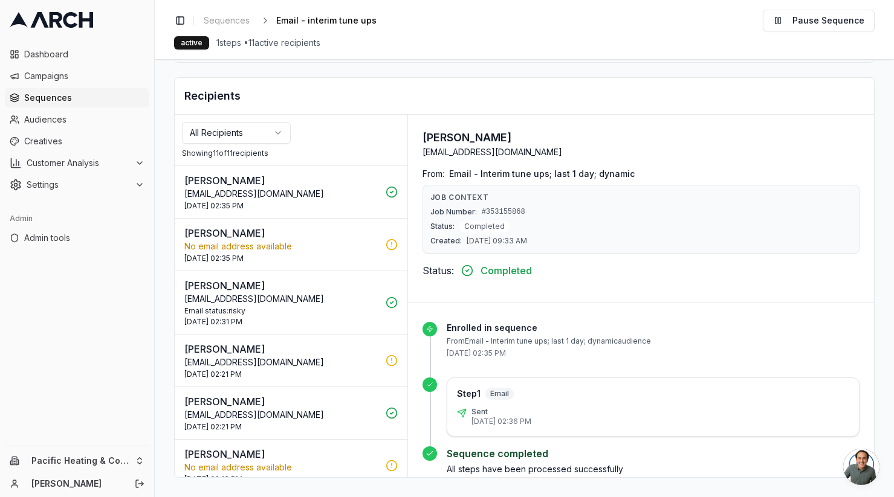
click at [331, 245] on p "No email address available" at bounding box center [281, 247] width 194 height 12
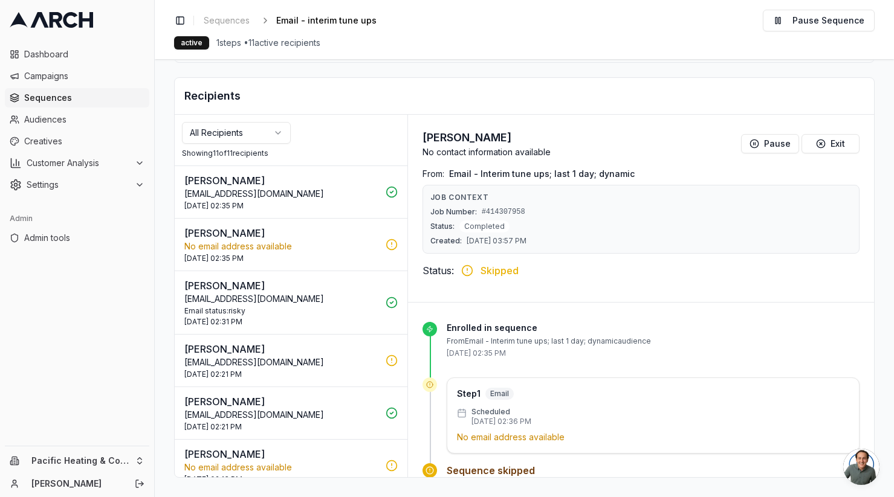
drag, startPoint x: 494, startPoint y: 137, endPoint x: 422, endPoint y: 141, distance: 71.4
click at [422, 141] on h3 "[PERSON_NAME]" at bounding box center [486, 137] width 128 height 17
copy h3 "[PERSON_NAME]"
click at [320, 372] on div "[DATE] 02:21 PM" at bounding box center [281, 375] width 194 height 10
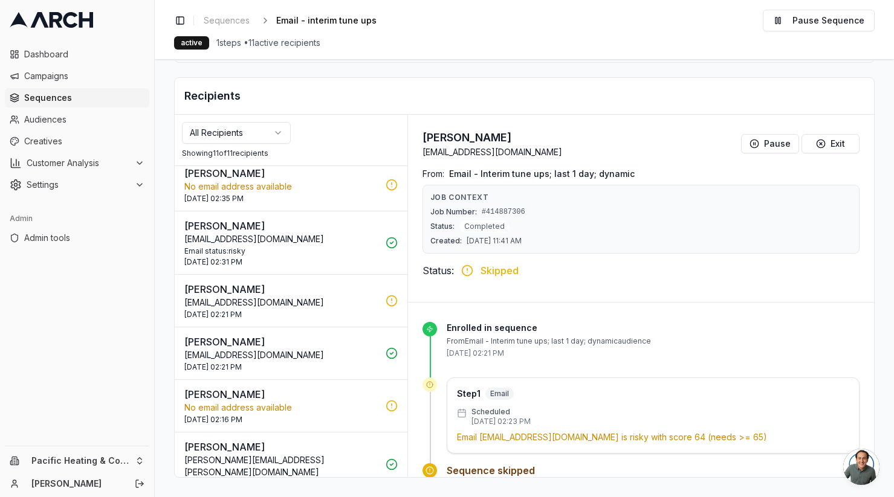
scroll to position [62, 0]
click at [319, 403] on p "No email address available" at bounding box center [281, 406] width 194 height 12
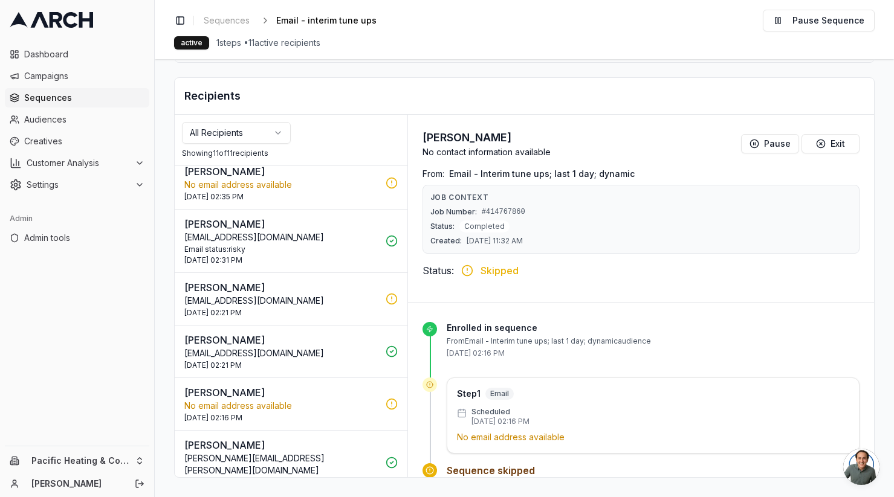
drag, startPoint x: 467, startPoint y: 139, endPoint x: 417, endPoint y: 144, distance: 50.4
click at [417, 144] on div "Richard Manson No contact information available Pause Exit From: Email - Interi…" at bounding box center [641, 209] width 466 height 188
copy h3 "Richard Manson"
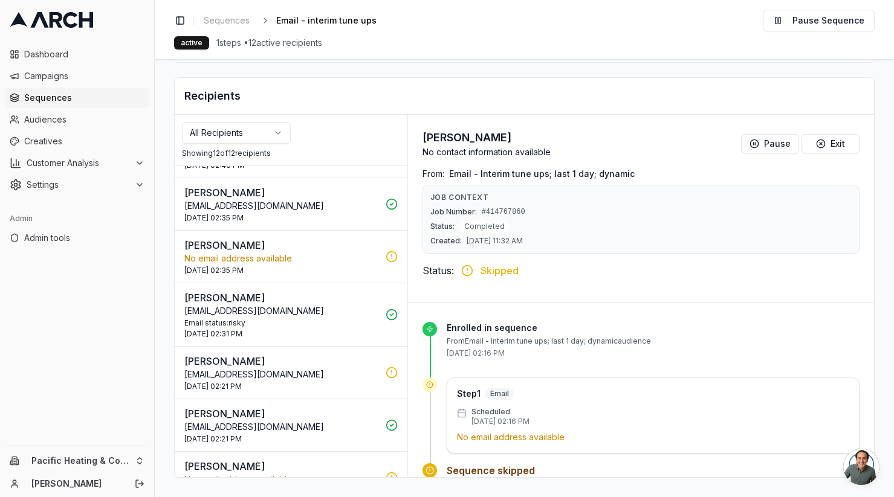
scroll to position [0, 0]
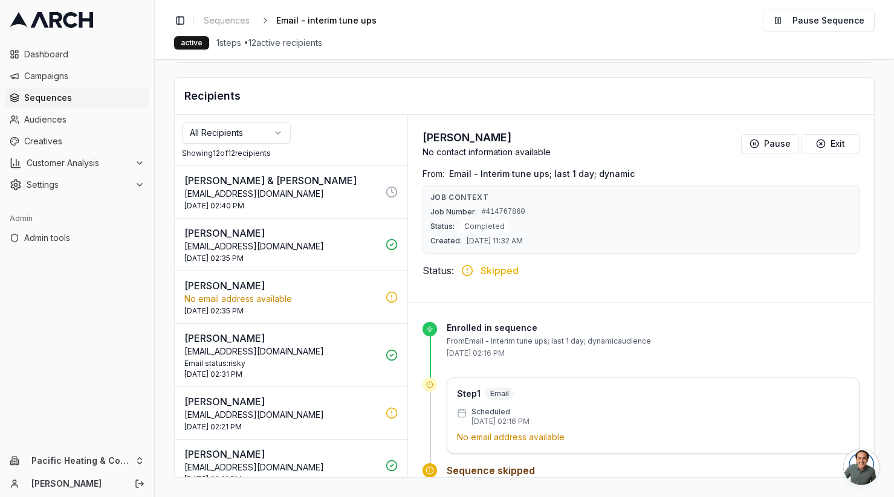
click at [322, 196] on p "BBuck50483@aol.com" at bounding box center [281, 194] width 194 height 12
click at [347, 296] on p "No email address available" at bounding box center [281, 299] width 194 height 12
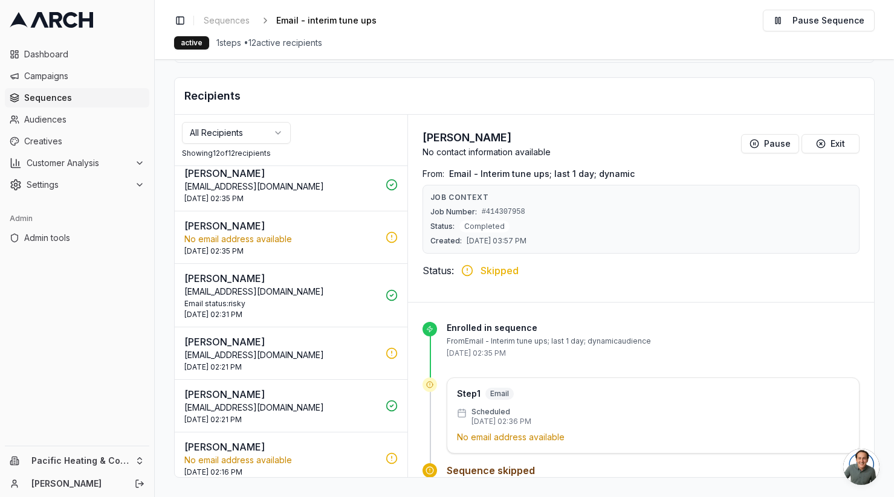
scroll to position [63, 0]
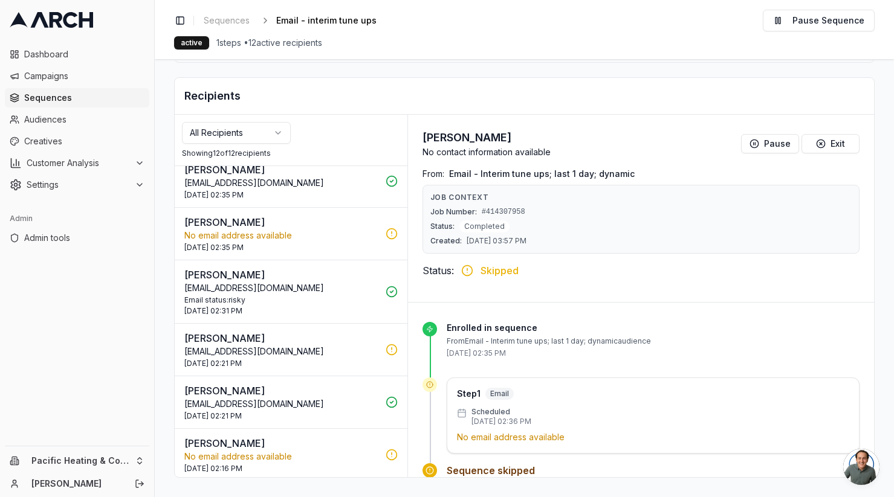
click at [331, 358] on div "Steve McElroy swoosh531236@yahoo.com 30 Sep 2025 - 02:21 PM" at bounding box center [281, 349] width 194 height 37
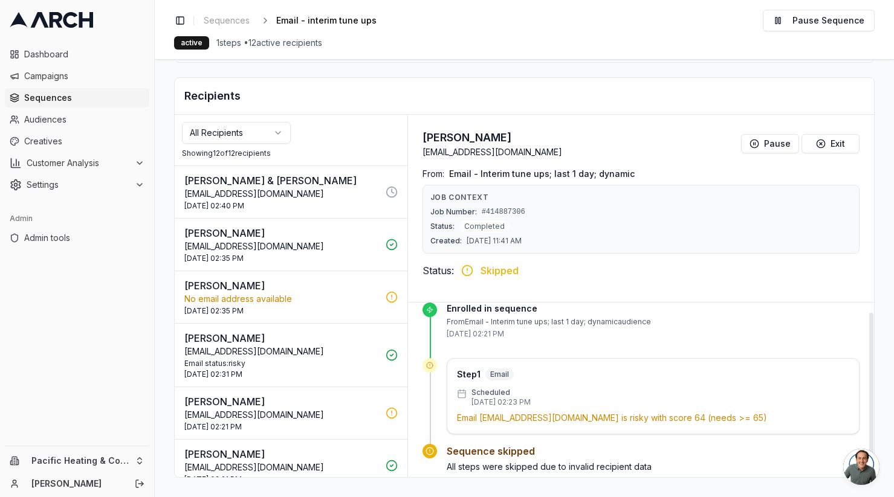
scroll to position [11, 0]
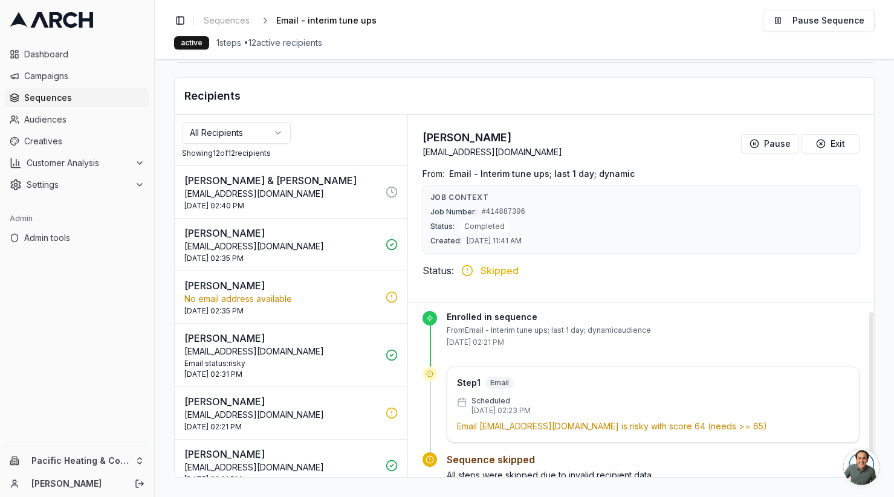
click at [560, 291] on div "Steve McElroy swoosh531236@yahoo.com Pause Exit From: Email - Interim tune ups;…" at bounding box center [641, 209] width 466 height 188
click at [413, 341] on div "Enrolled in sequence From Email - Interim tune ups; last 1 day; dynamic audienc…" at bounding box center [641, 396] width 466 height 209
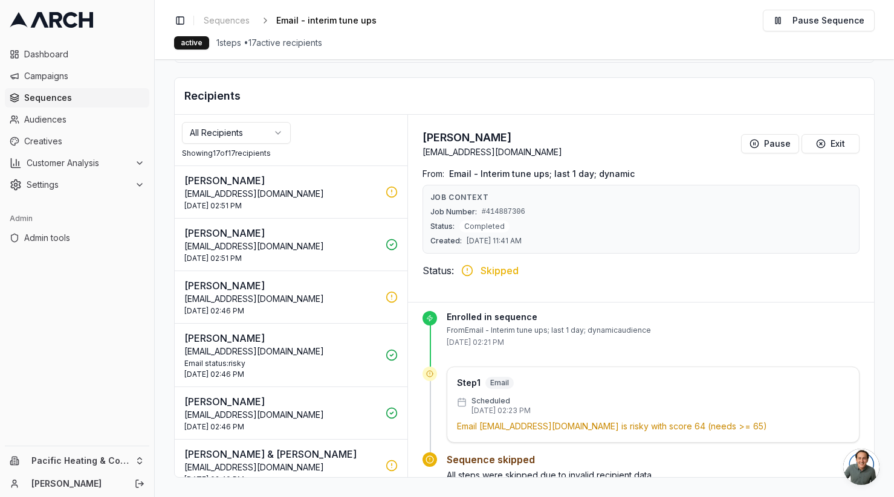
click at [312, 192] on p "[EMAIL_ADDRESS][DOMAIN_NAME]" at bounding box center [281, 194] width 194 height 12
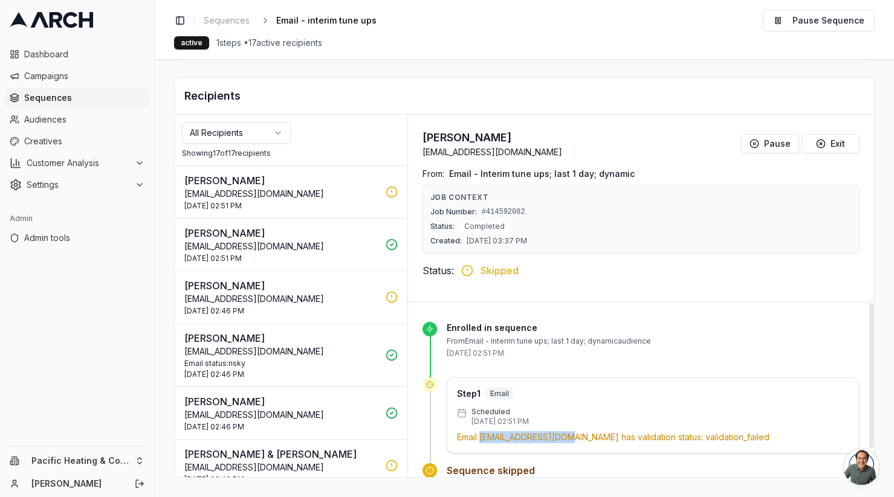
drag, startPoint x: 589, startPoint y: 437, endPoint x: 481, endPoint y: 437, distance: 107.6
click at [481, 437] on p "Email [EMAIL_ADDRESS][DOMAIN_NAME] has validation status: validation_failed" at bounding box center [653, 438] width 392 height 12
copy p "[EMAIL_ADDRESS][DOMAIN_NAME]"
click at [325, 289] on p "[PERSON_NAME]" at bounding box center [281, 286] width 194 height 15
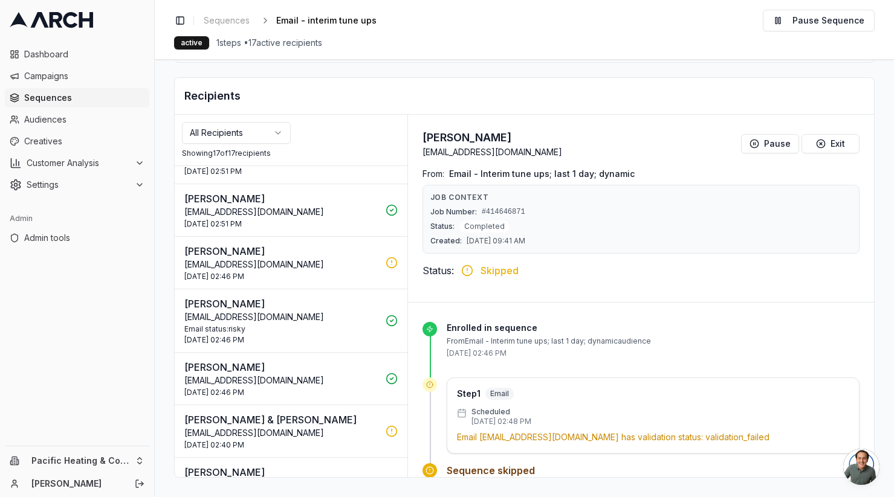
scroll to position [0, 0]
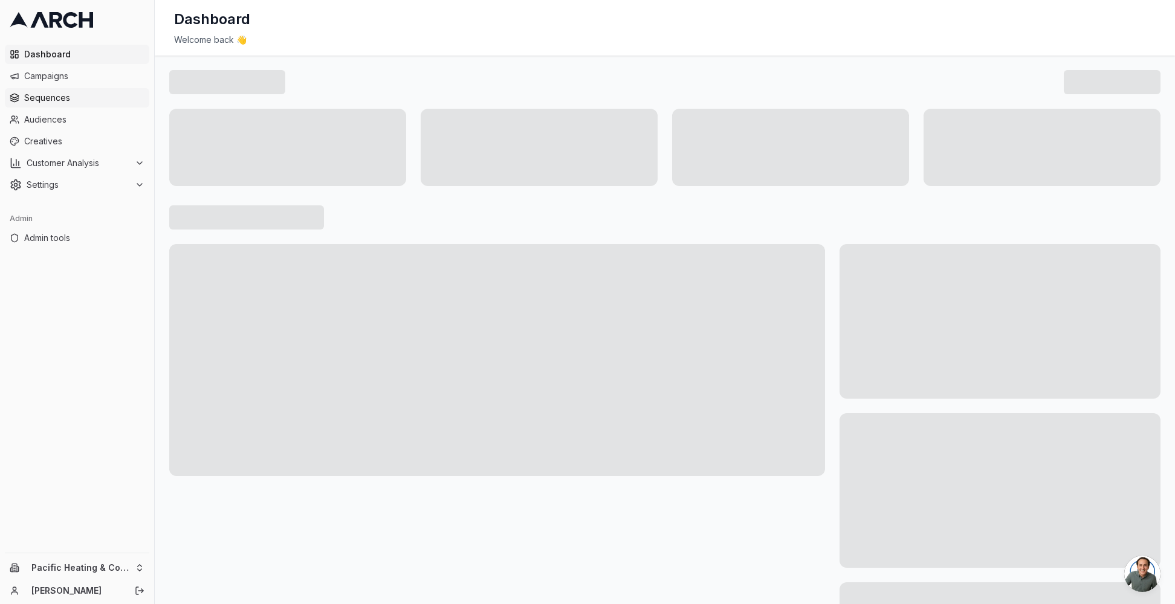
click at [69, 102] on span "Sequences" at bounding box center [84, 98] width 120 height 12
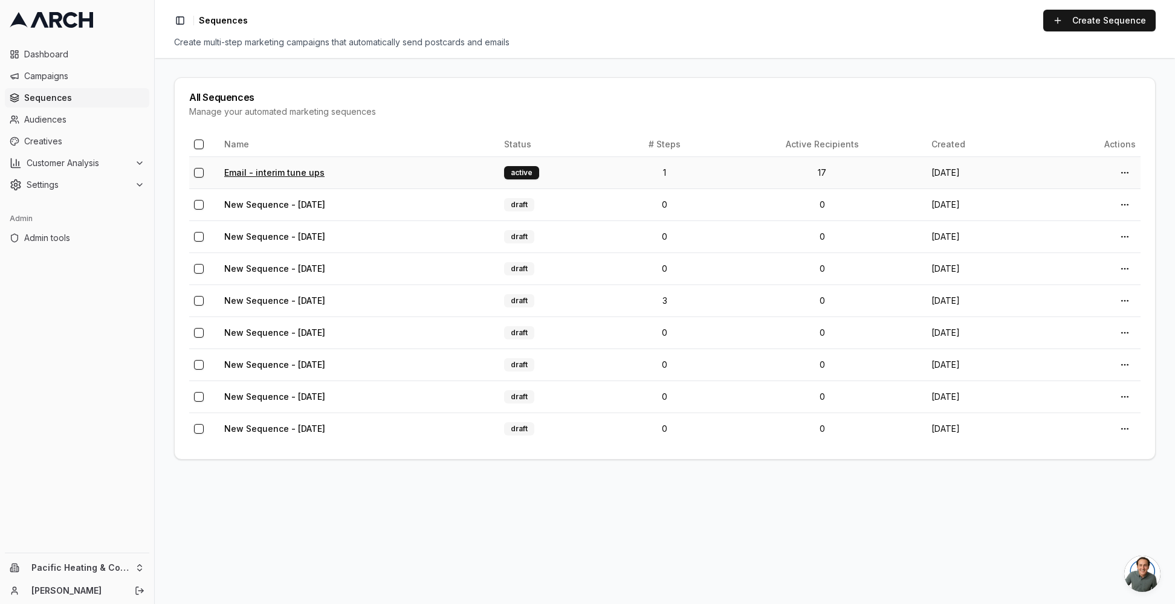
click at [250, 169] on link "Email - interim tune ups" at bounding box center [274, 172] width 100 height 10
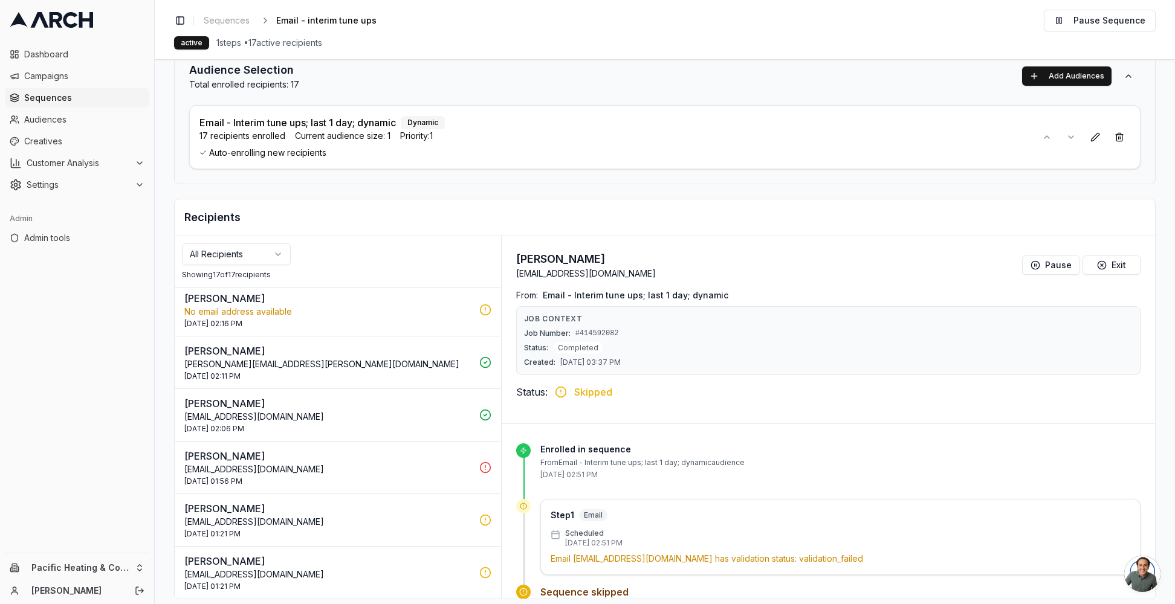
scroll to position [69, 0]
click at [406, 471] on p "[EMAIL_ADDRESS][DOMAIN_NAME]" at bounding box center [328, 469] width 288 height 12
drag, startPoint x: 632, startPoint y: 272, endPoint x: 513, endPoint y: 275, distance: 118.5
click at [513, 275] on div "[PERSON_NAME] [EMAIL_ADDRESS][DOMAIN_NAME] Pause Exit From: Email - Interim tun…" at bounding box center [828, 330] width 653 height 188
copy p "[EMAIL_ADDRESS][DOMAIN_NAME]"
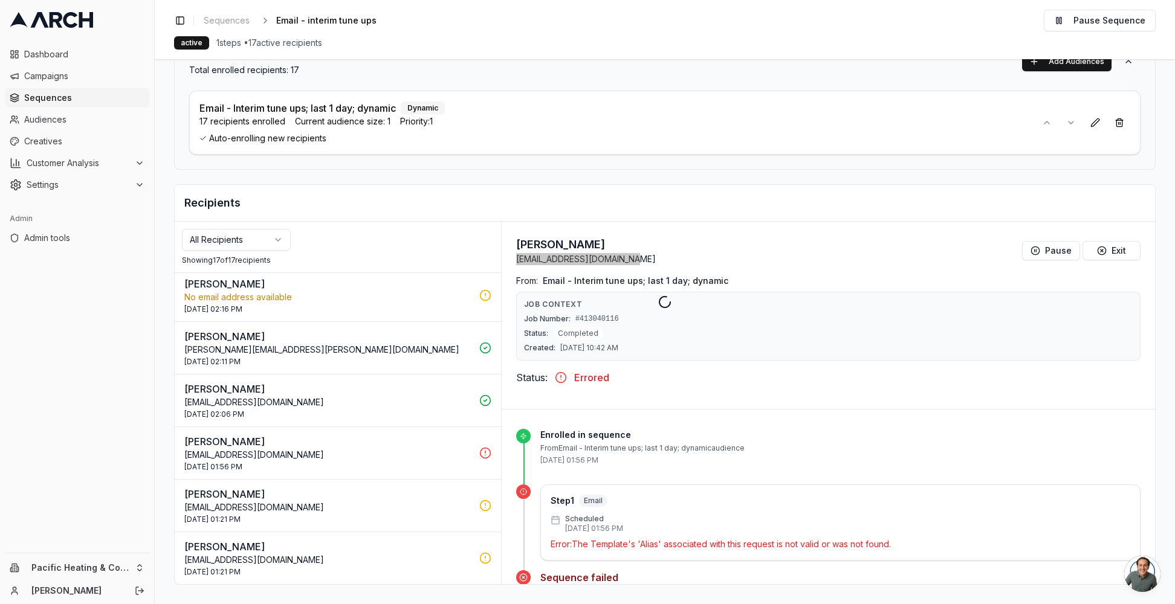
scroll to position [656, 0]
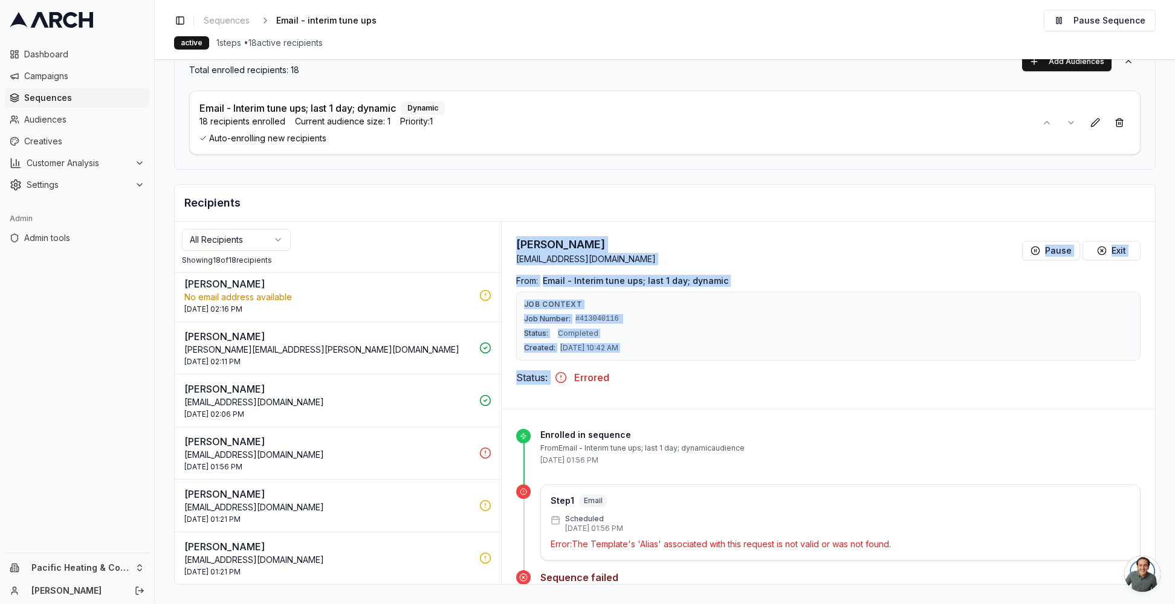
drag, startPoint x: 515, startPoint y: 245, endPoint x: 688, endPoint y: 363, distance: 209.7
click at [688, 363] on div "[PERSON_NAME] [EMAIL_ADDRESS][DOMAIN_NAME] Pause Exit From: Email - Interim tun…" at bounding box center [828, 316] width 653 height 188
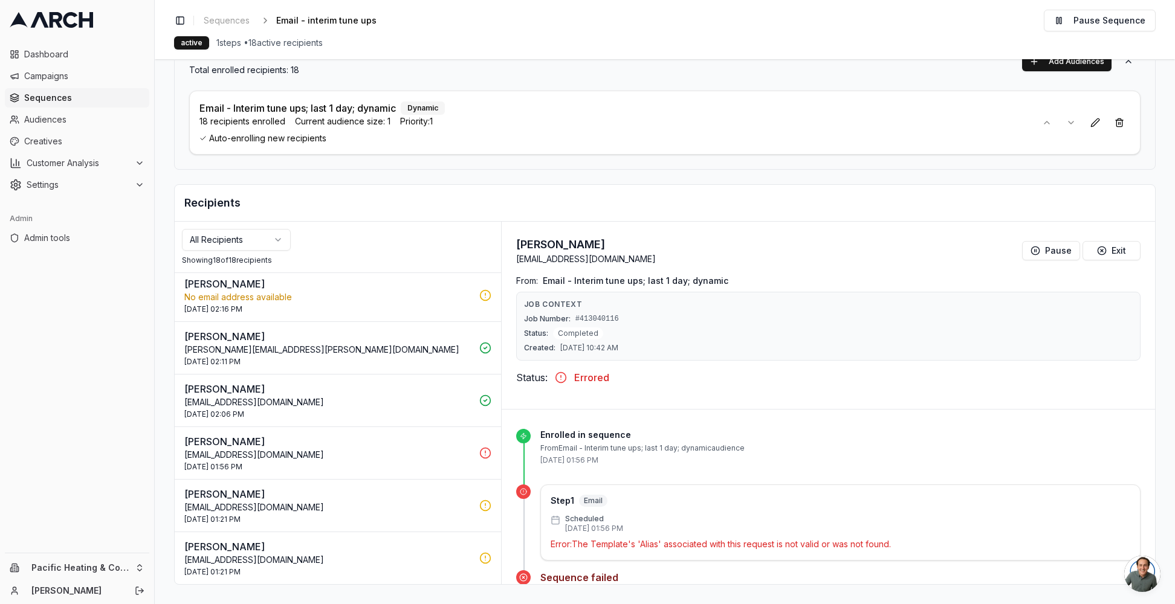
click at [688, 375] on div "Status: Errored" at bounding box center [828, 377] width 624 height 15
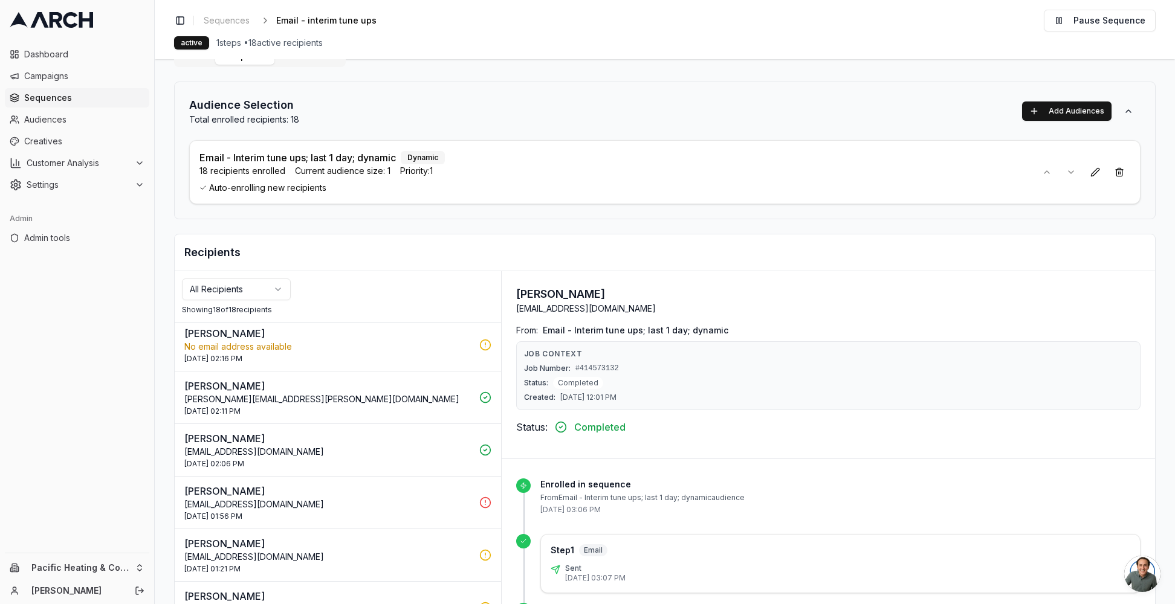
scroll to position [83, 0]
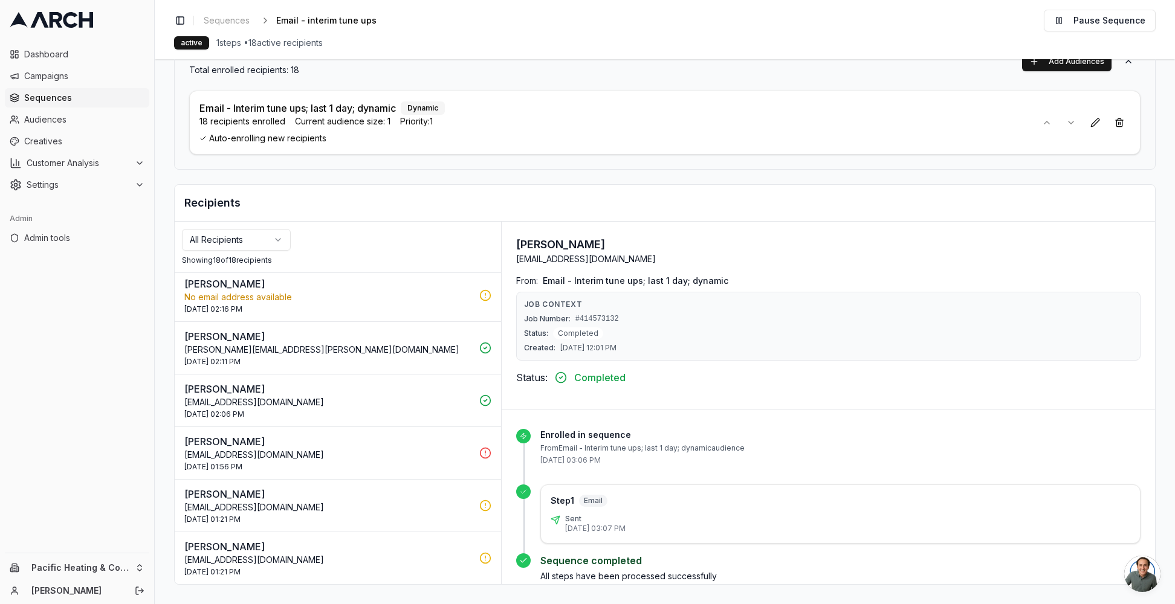
click at [406, 458] on p "[EMAIL_ADDRESS][DOMAIN_NAME]" at bounding box center [328, 455] width 288 height 12
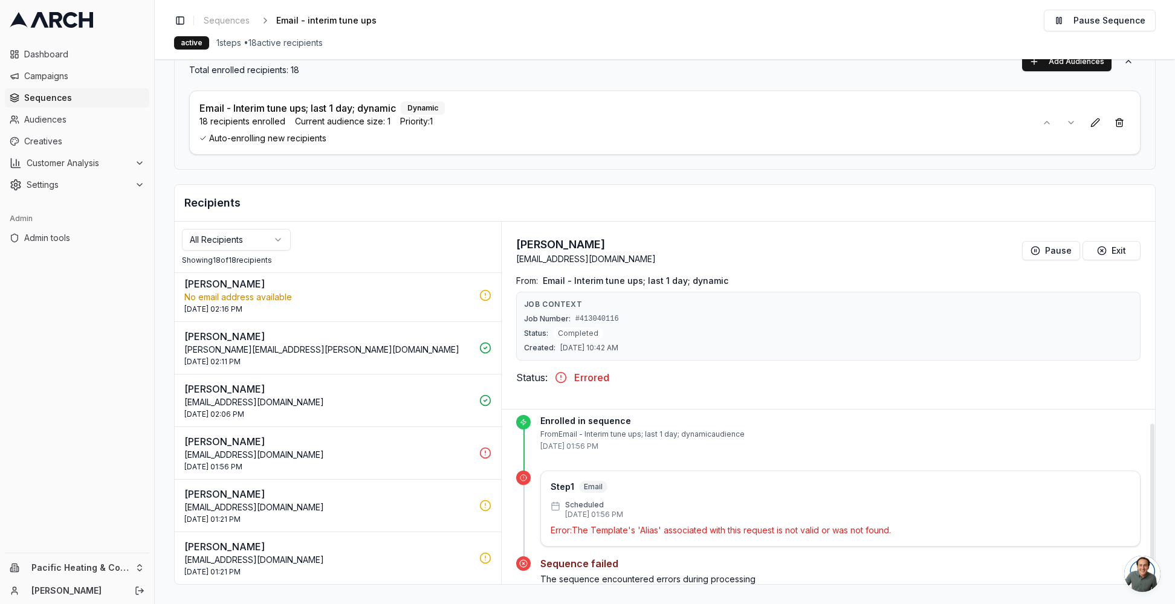
scroll to position [34, 0]
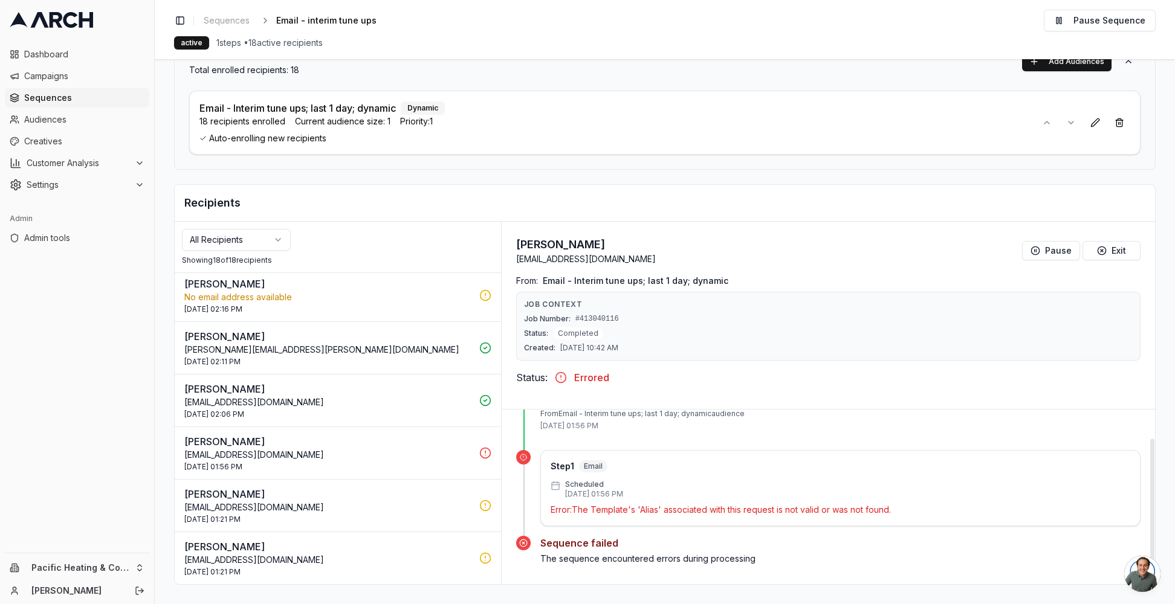
click at [739, 481] on div "Scheduled [DATE] 01:56 PM" at bounding box center [841, 489] width 580 height 19
click at [375, 451] on p "[EMAIL_ADDRESS][DOMAIN_NAME]" at bounding box center [328, 455] width 288 height 12
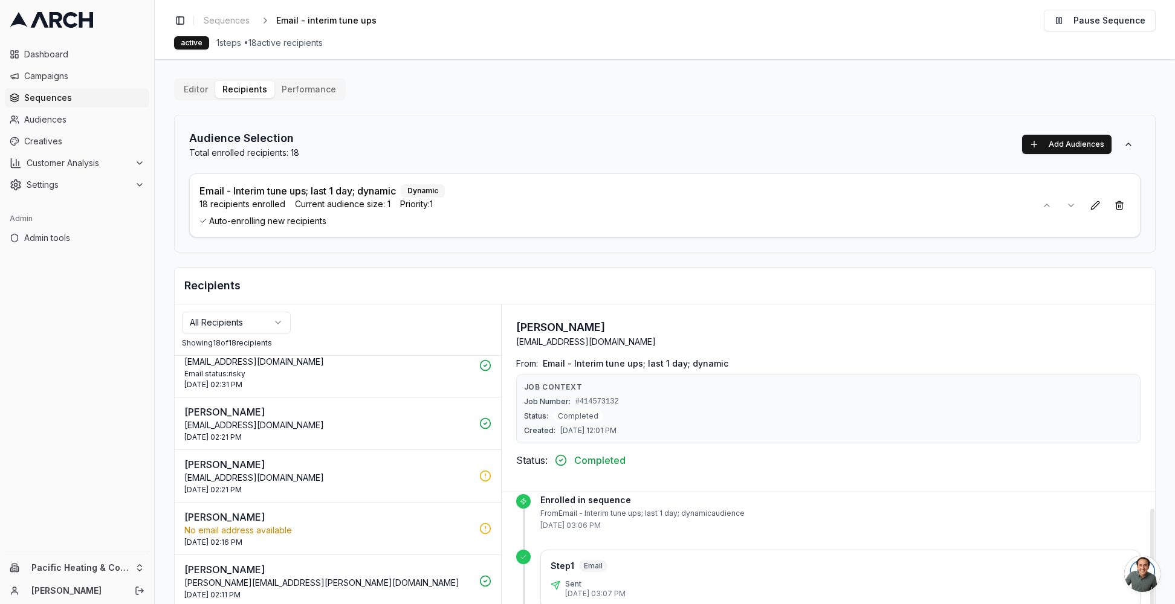
scroll to position [656, 0]
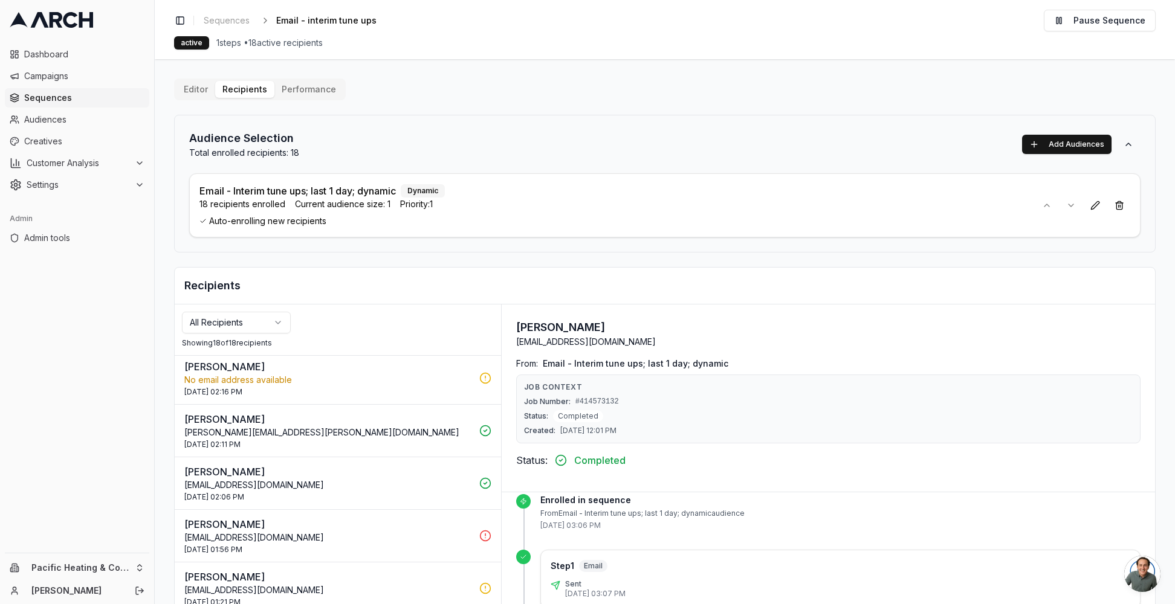
click at [417, 548] on div "[DATE] 01:56 PM" at bounding box center [328, 550] width 288 height 10
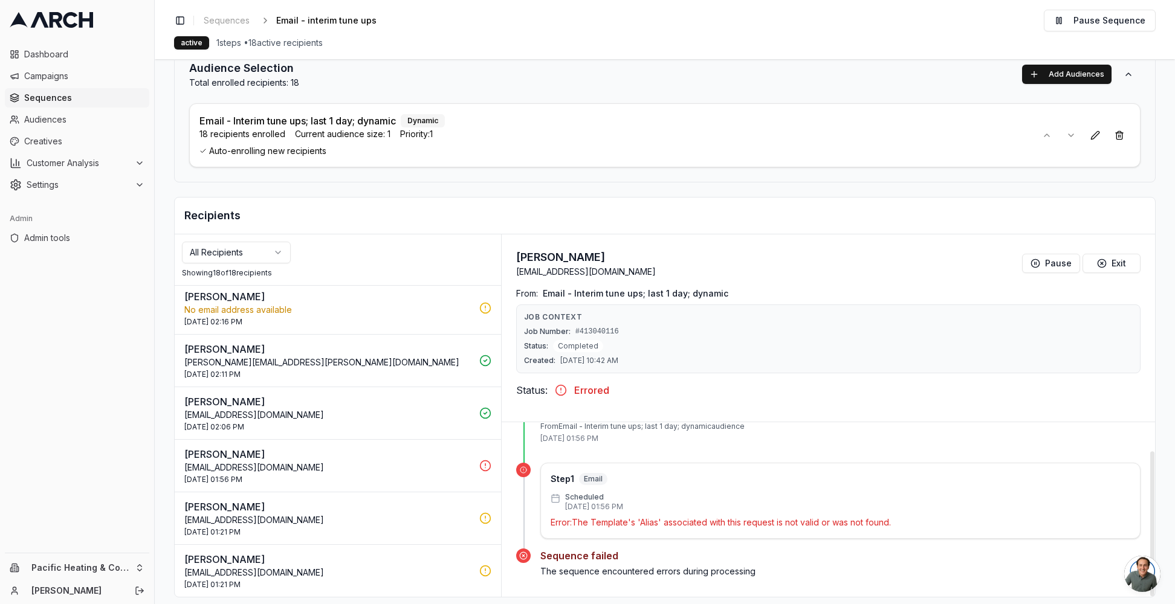
scroll to position [83, 0]
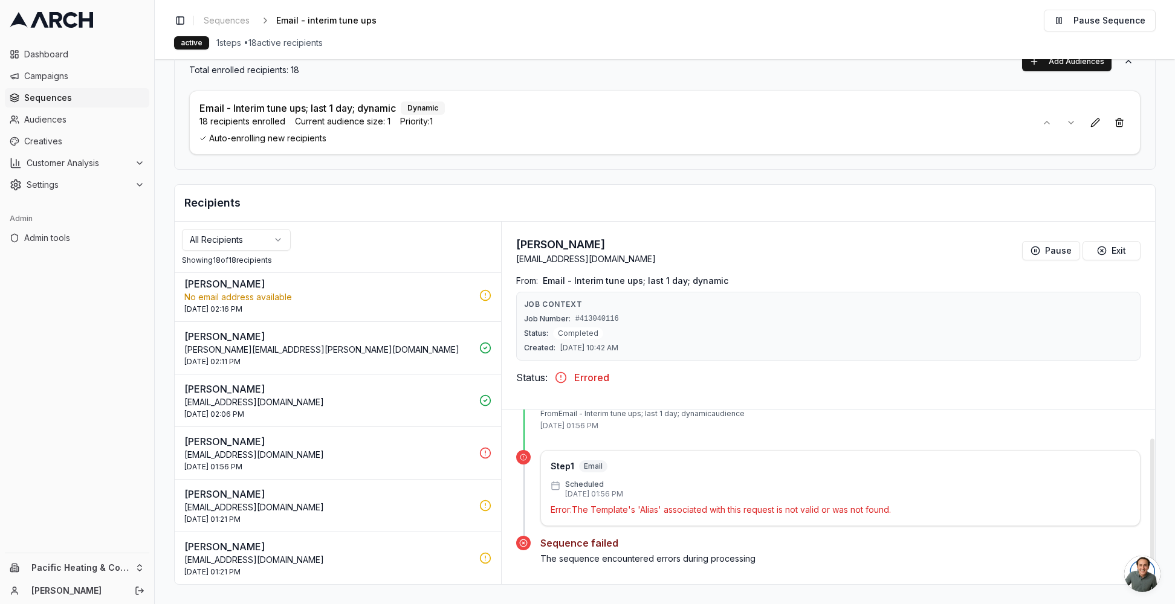
click at [429, 463] on div "30 Sep 2025 - 01:56 PM" at bounding box center [328, 467] width 288 height 10
click at [435, 447] on p "Lucretia Drangstveit" at bounding box center [328, 442] width 288 height 15
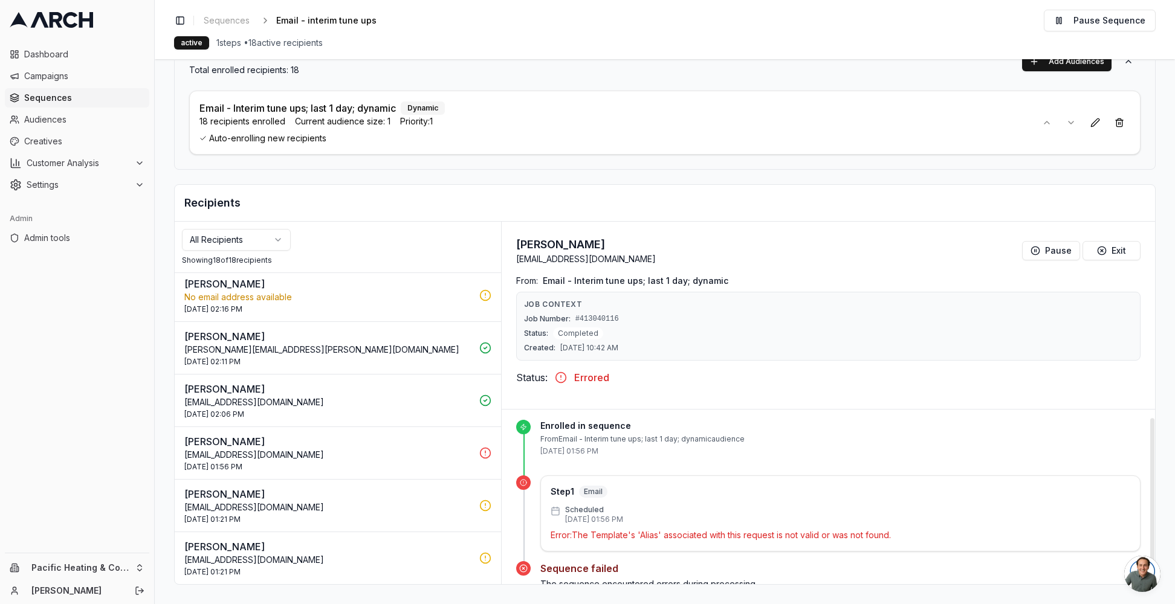
scroll to position [10, 0]
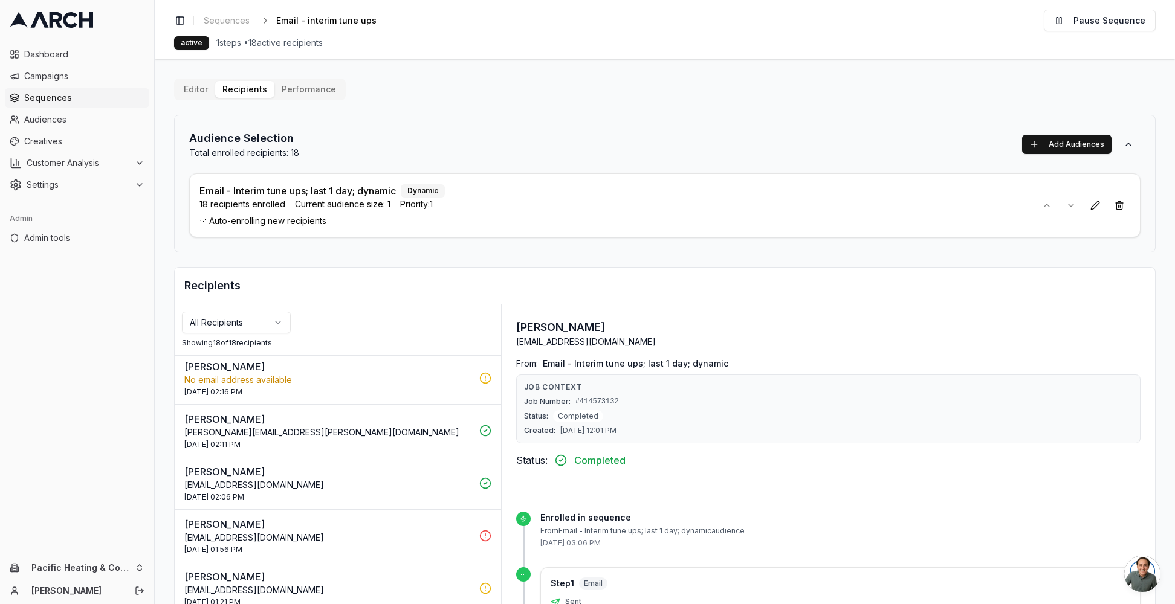
scroll to position [83, 0]
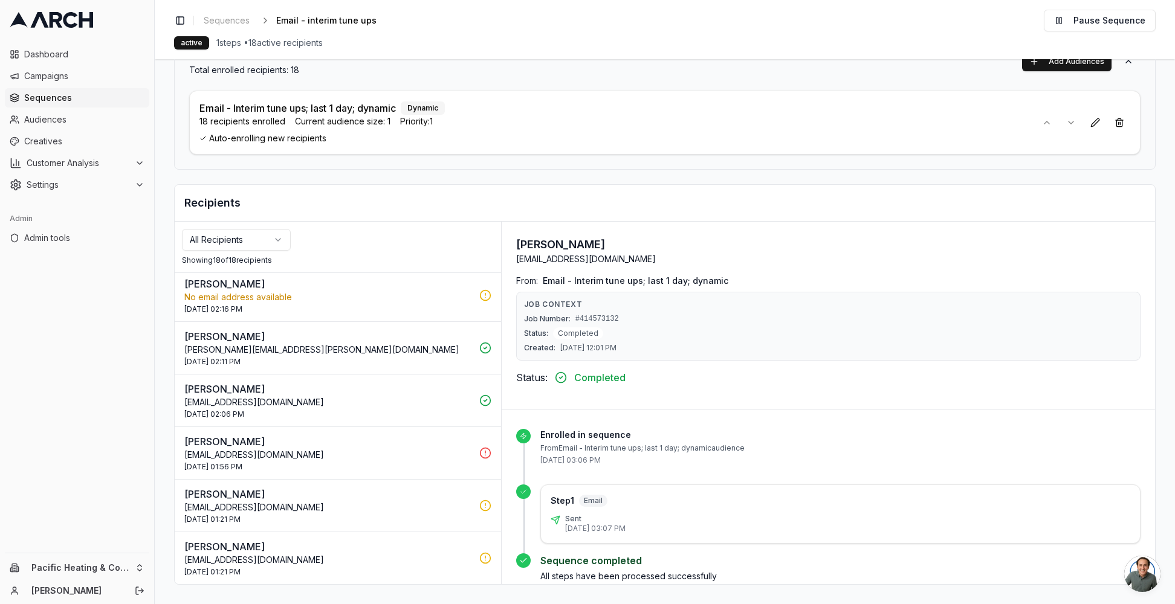
click at [433, 448] on p "[PERSON_NAME]" at bounding box center [328, 442] width 288 height 15
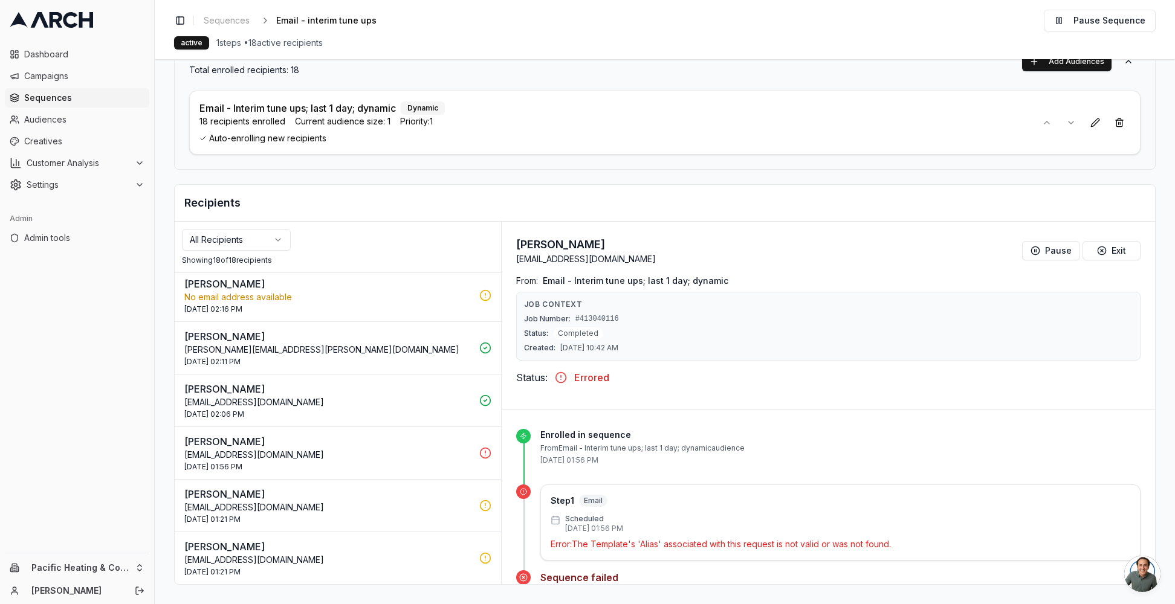
scroll to position [0, 0]
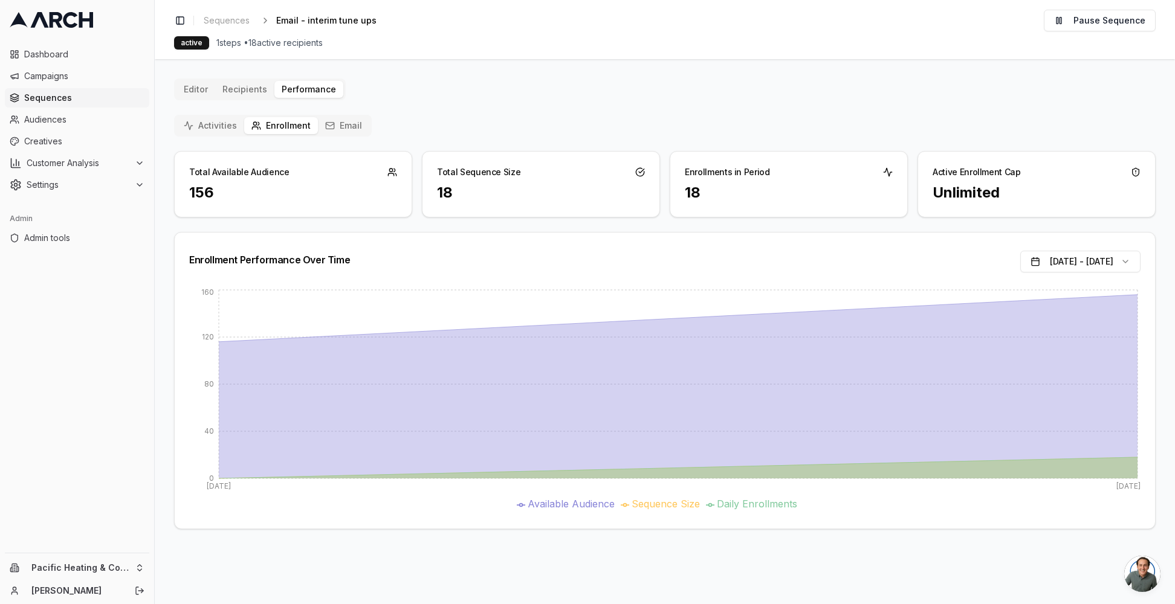
click at [344, 122] on button "Email" at bounding box center [343, 125] width 51 height 17
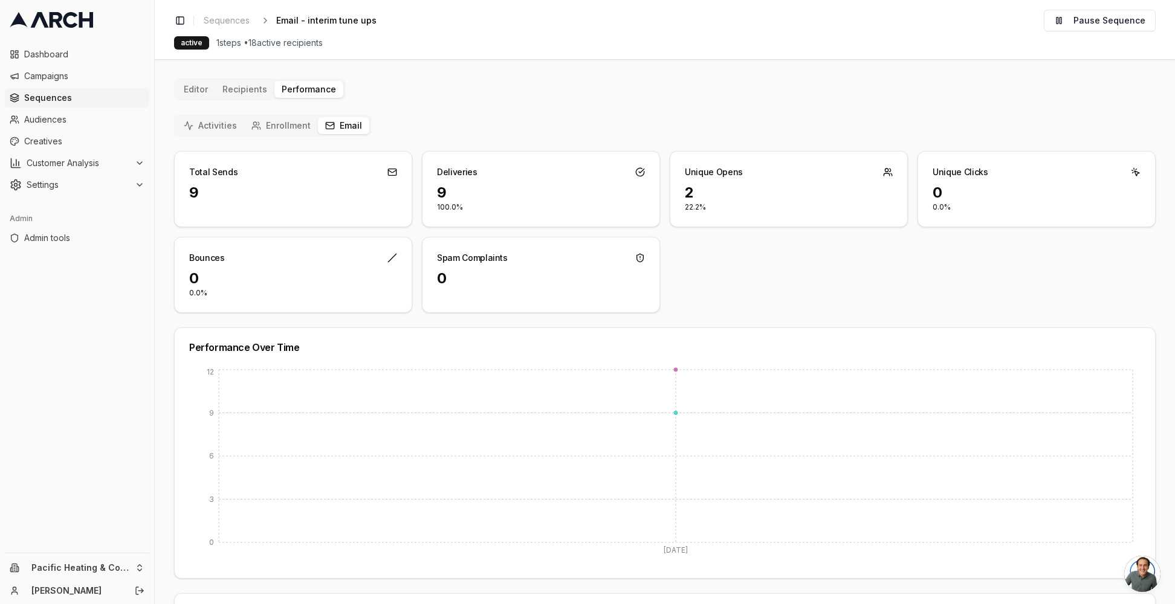
click at [273, 126] on button "Enrollment" at bounding box center [281, 125] width 74 height 17
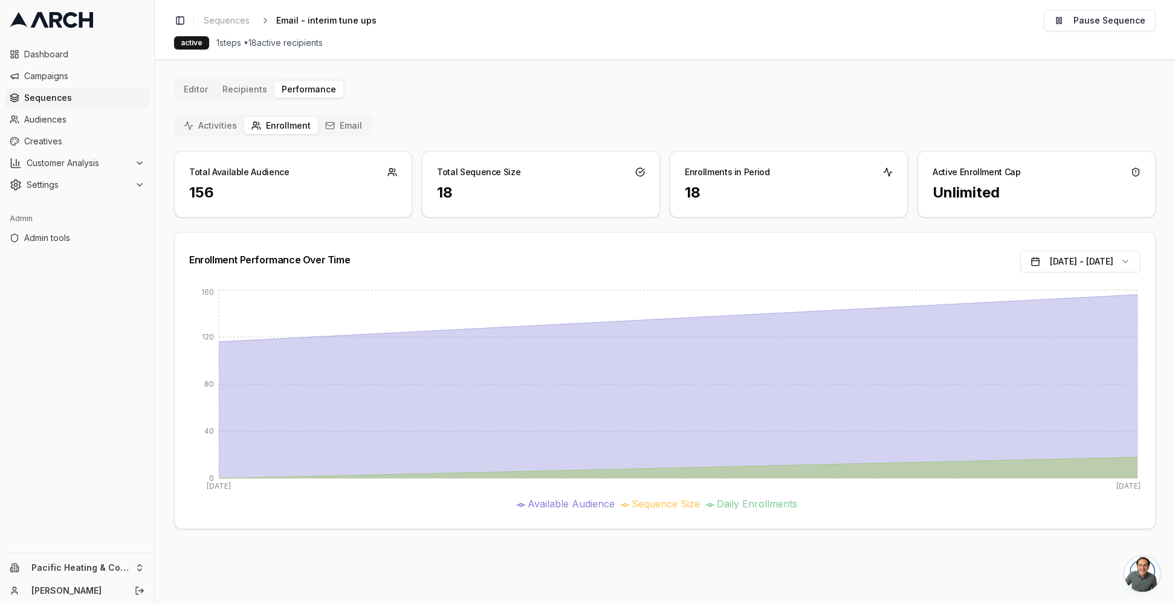
click at [209, 135] on div "Activities Enrollment Email" at bounding box center [273, 126] width 198 height 22
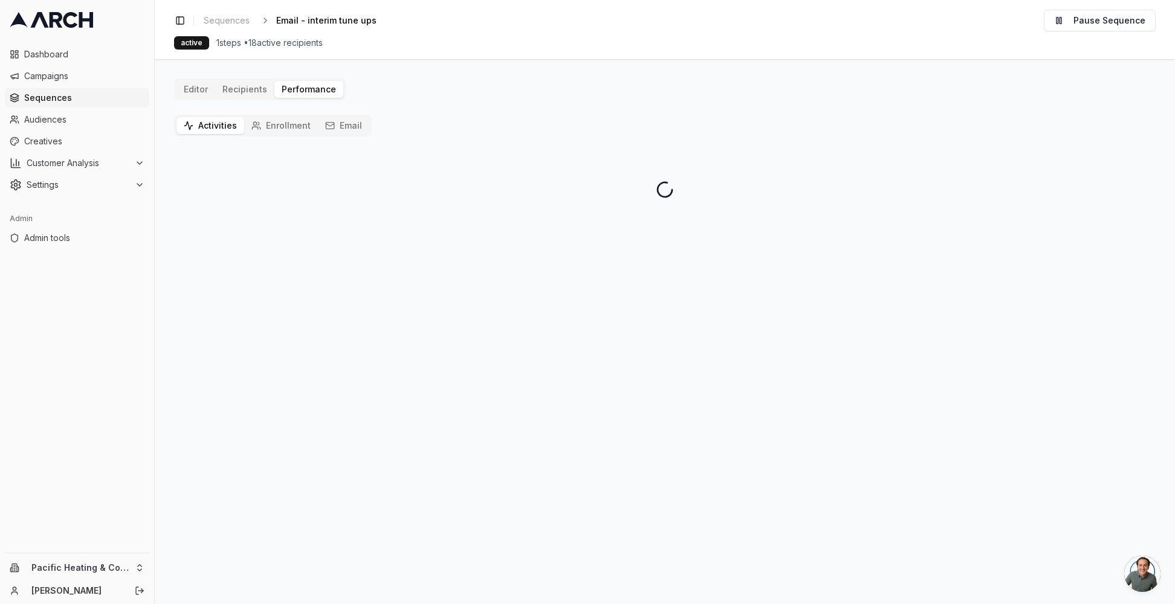
click at [209, 132] on button "Activities" at bounding box center [210, 125] width 68 height 17
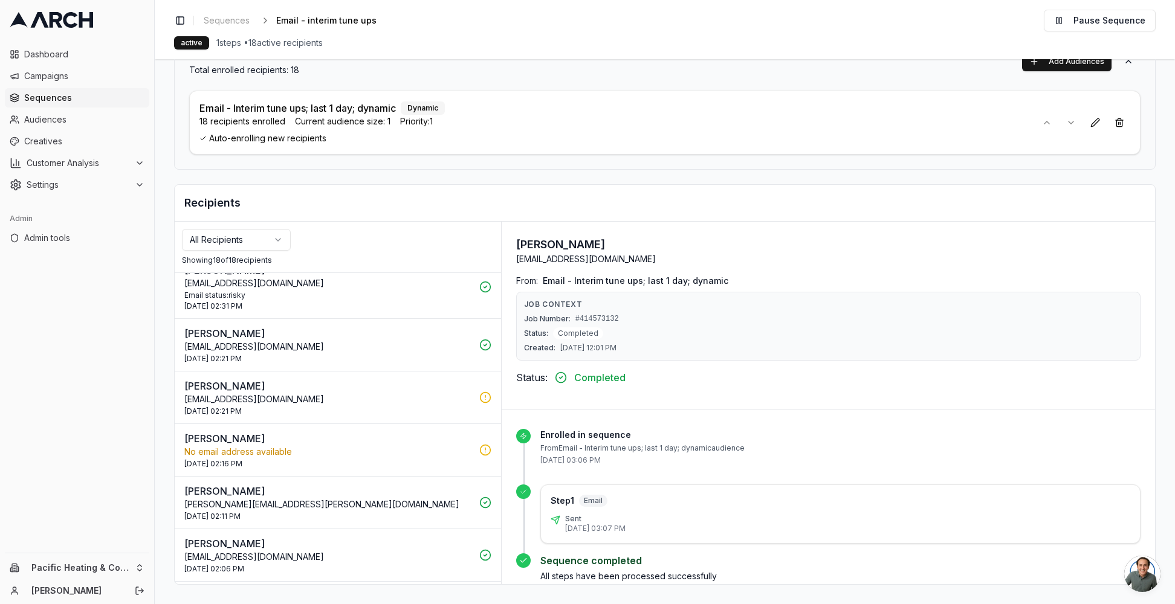
scroll to position [656, 0]
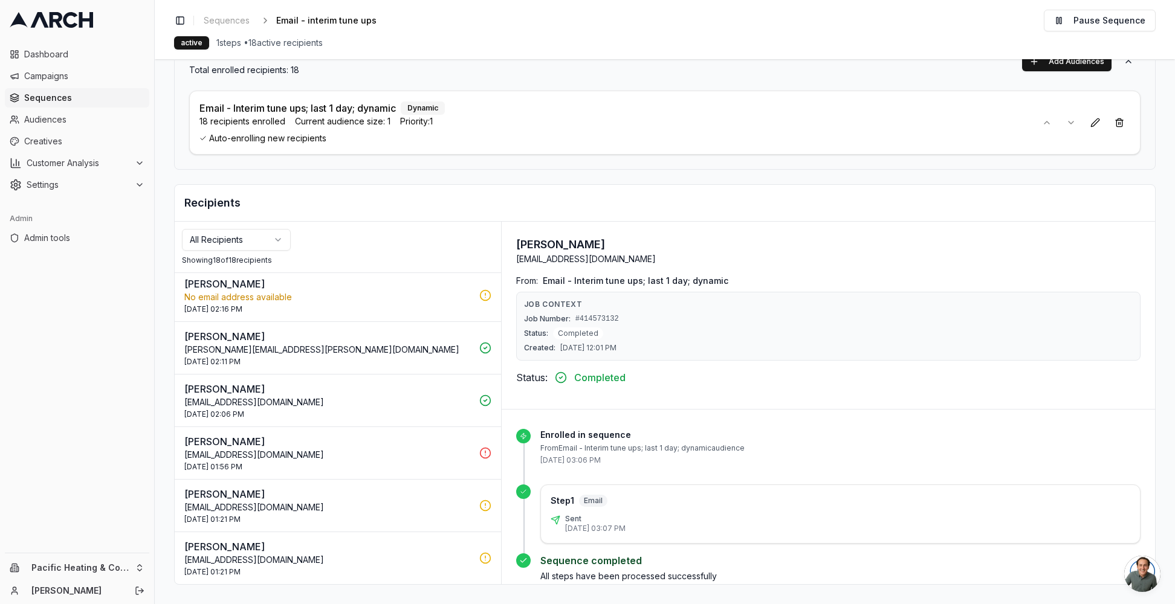
click at [398, 451] on p "LDrangstveit@nventure.com" at bounding box center [328, 455] width 288 height 12
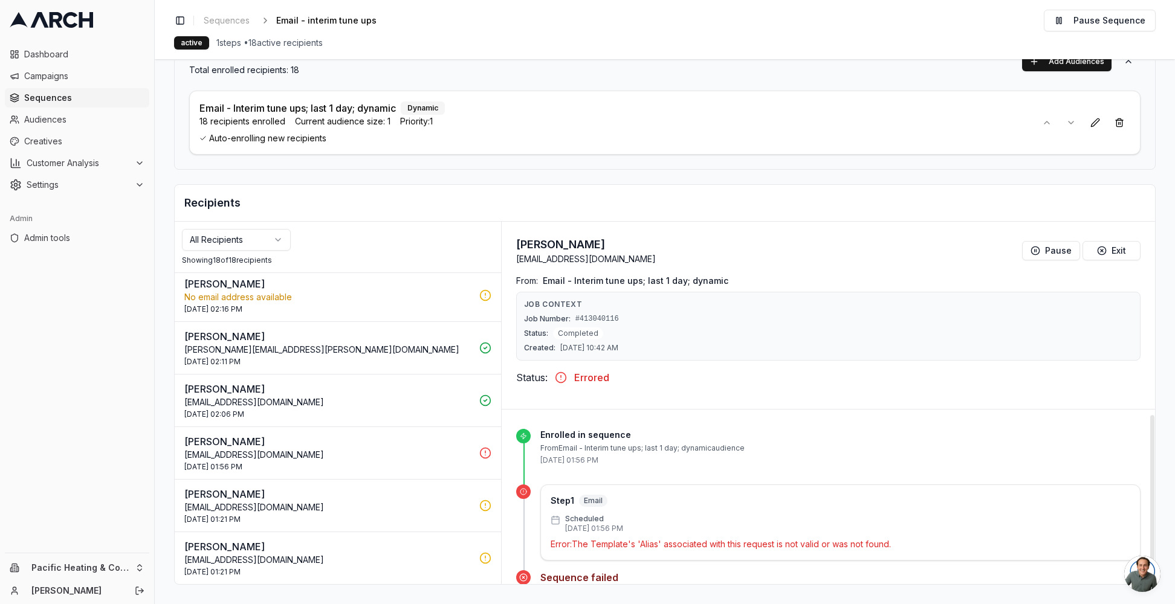
scroll to position [11, 0]
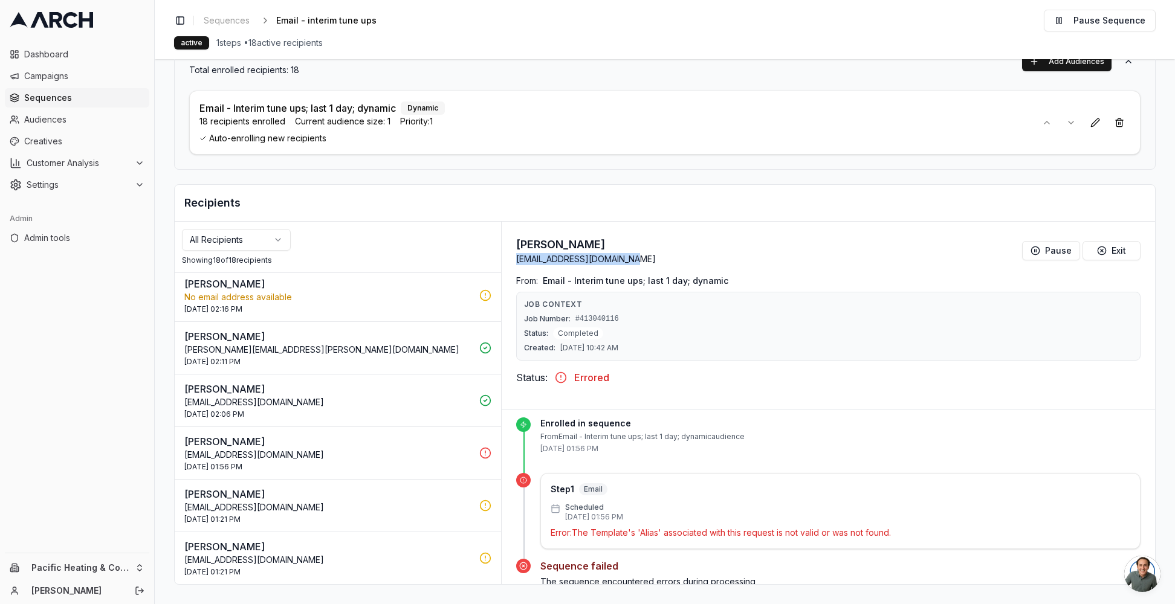
drag, startPoint x: 619, startPoint y: 260, endPoint x: 514, endPoint y: 260, distance: 105.8
click at [516, 260] on div "Lucretia Drangstveit LDrangstveit@nventure.com Pause Exit" at bounding box center [828, 250] width 624 height 29
copy p "LDrangstveit@nventure.com"
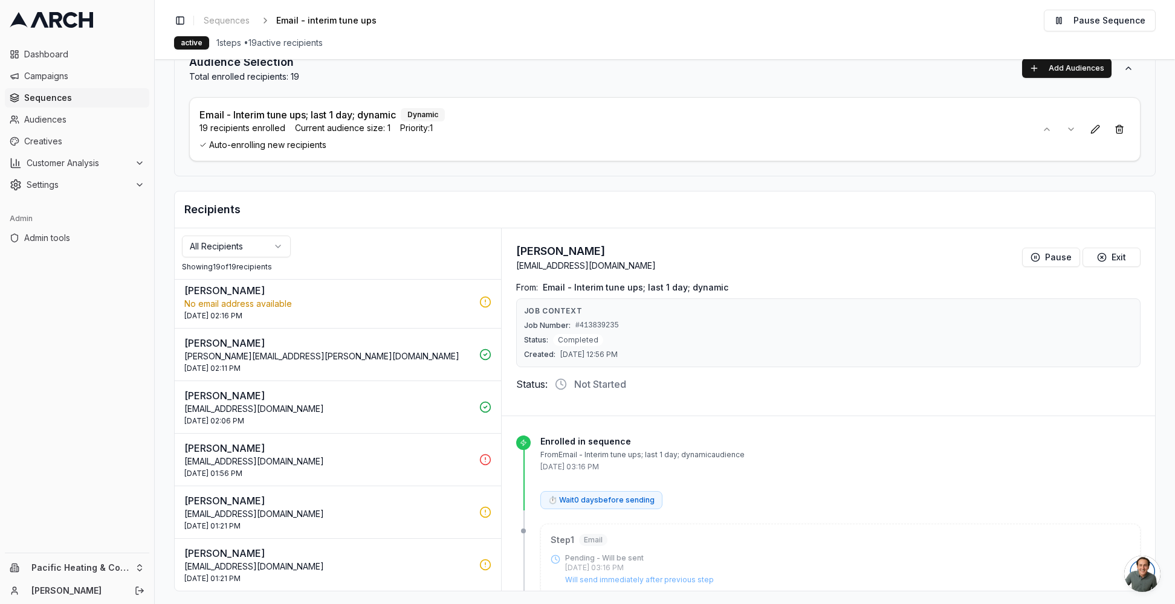
scroll to position [83, 0]
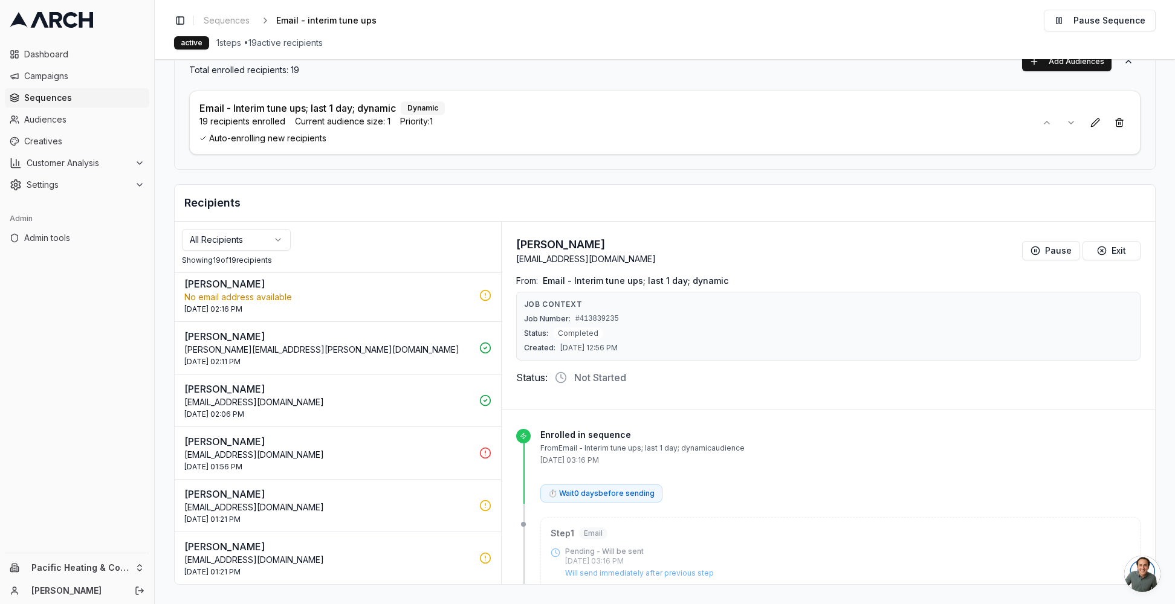
click at [412, 465] on div "30 Sep 2025 - 01:56 PM" at bounding box center [328, 467] width 288 height 10
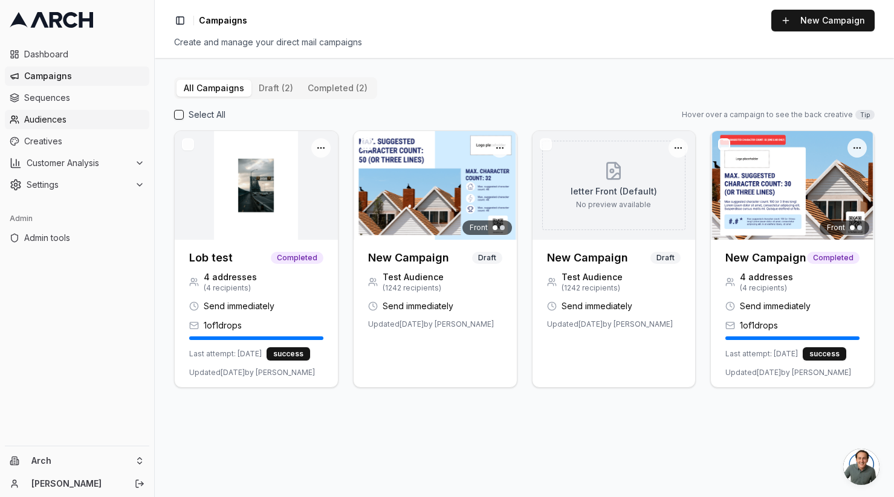
click at [99, 120] on span "Audiences" at bounding box center [84, 120] width 120 height 12
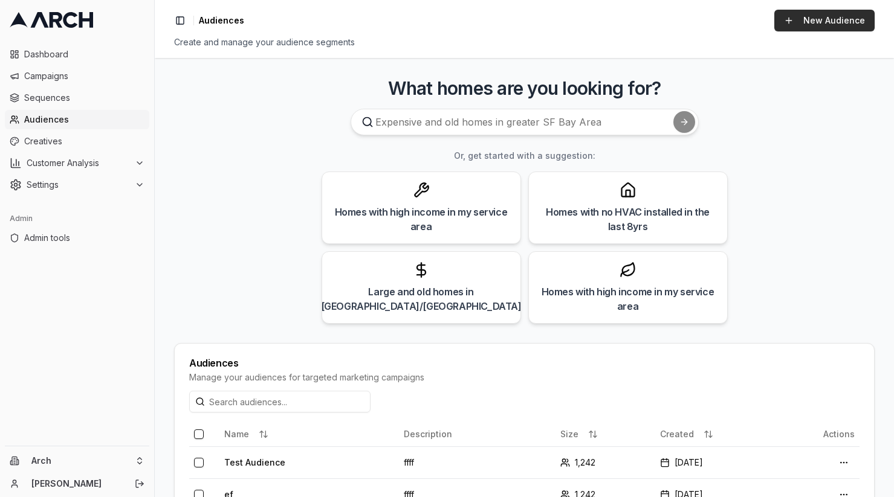
click at [794, 28] on link "New Audience" at bounding box center [824, 21] width 100 height 22
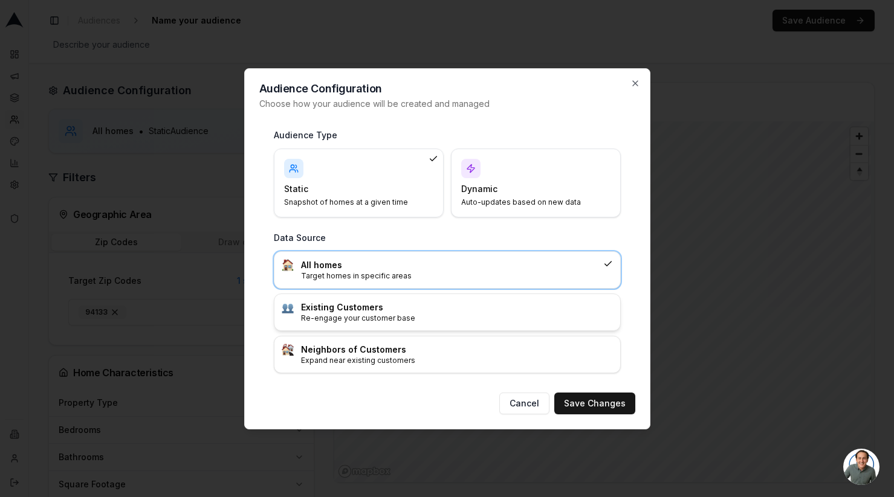
click at [354, 320] on p "Re-engage your customer base" at bounding box center [457, 319] width 312 height 10
click at [597, 396] on button "Save Changes" at bounding box center [594, 404] width 81 height 22
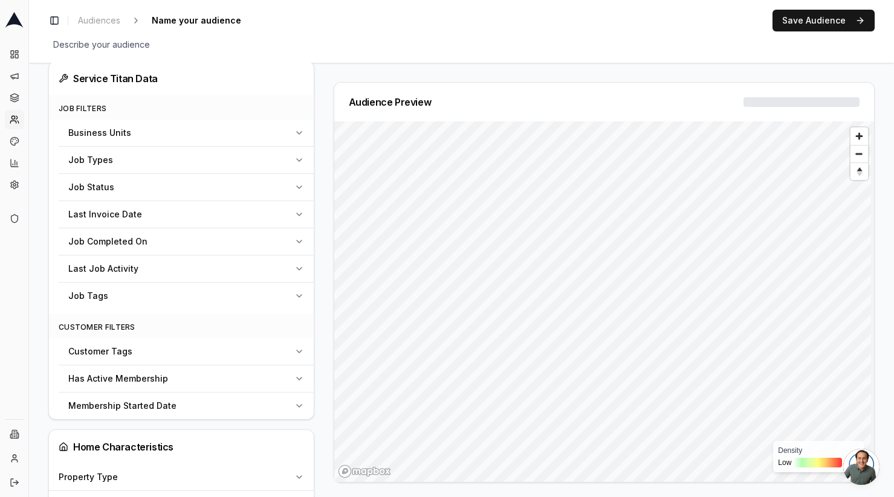
scroll to position [276, 0]
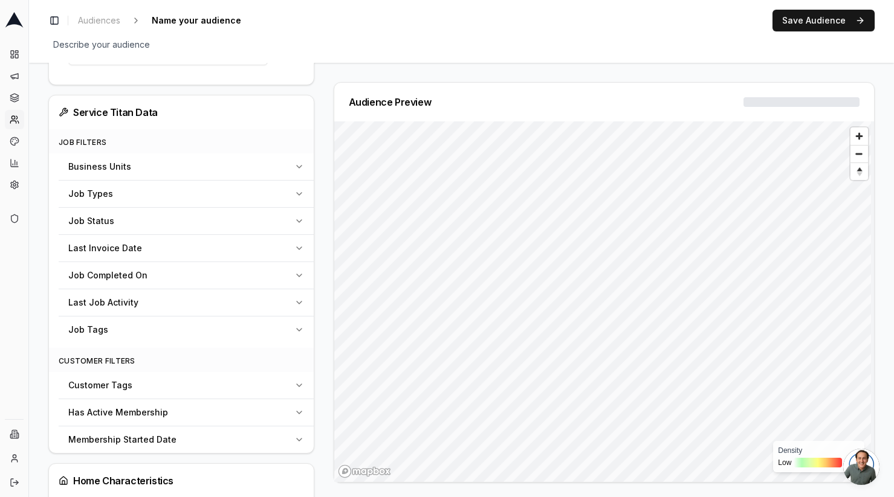
click at [163, 245] on div "Last Invoice Date" at bounding box center [178, 248] width 221 height 12
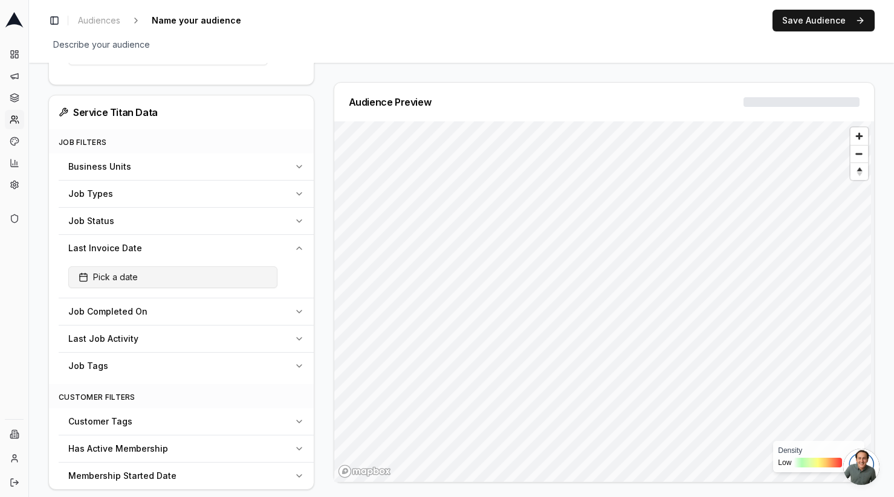
click at [148, 279] on button "Pick a date" at bounding box center [172, 278] width 209 height 22
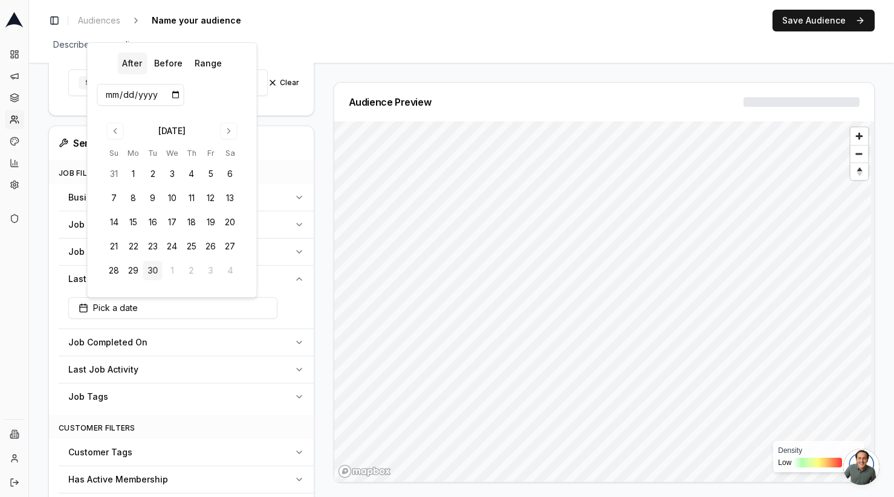
scroll to position [242, 0]
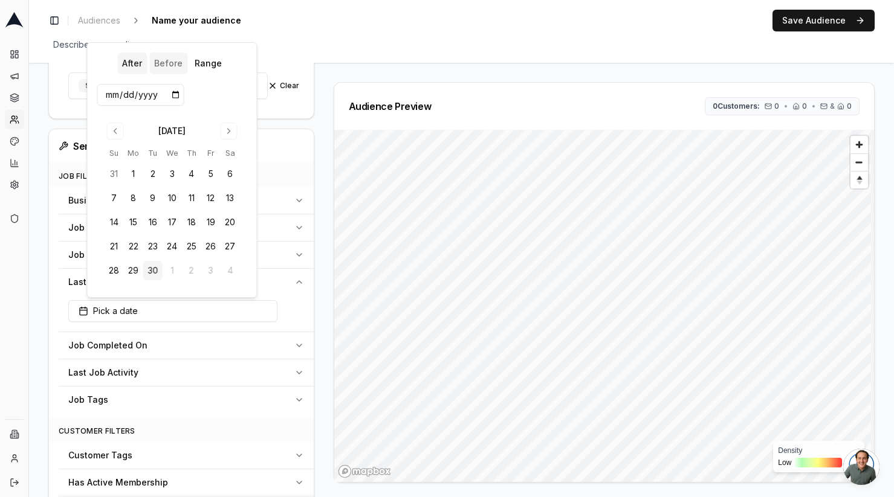
click at [177, 57] on button "Before" at bounding box center [168, 64] width 38 height 22
click at [205, 63] on button "Range" at bounding box center [208, 64] width 37 height 22
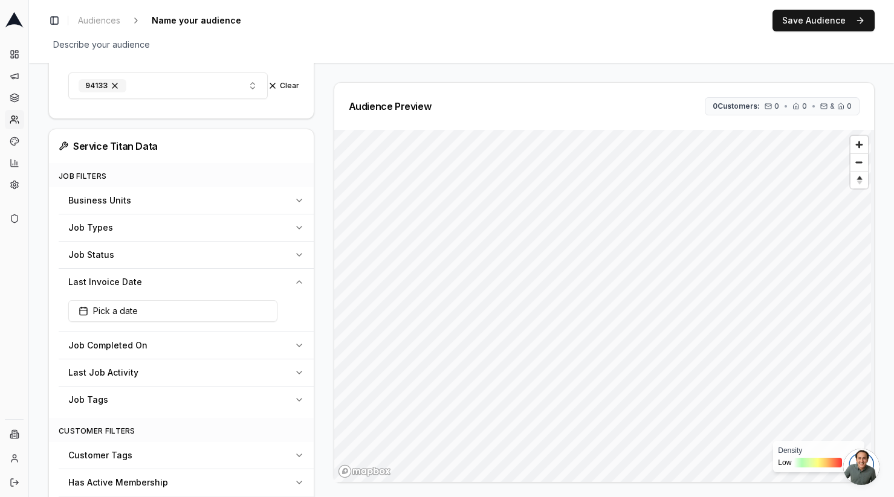
scroll to position [0, 0]
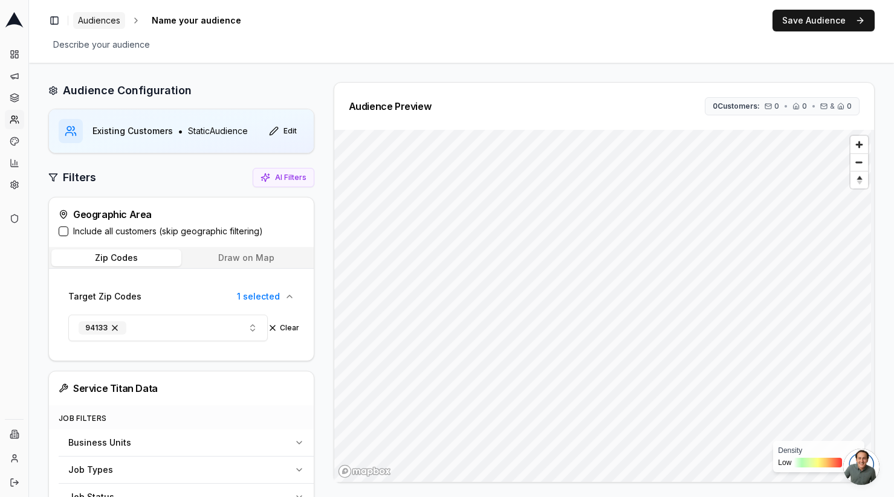
click at [101, 20] on span "Audiences" at bounding box center [99, 21] width 42 height 12
